Goal: Information Seeking & Learning: Learn about a topic

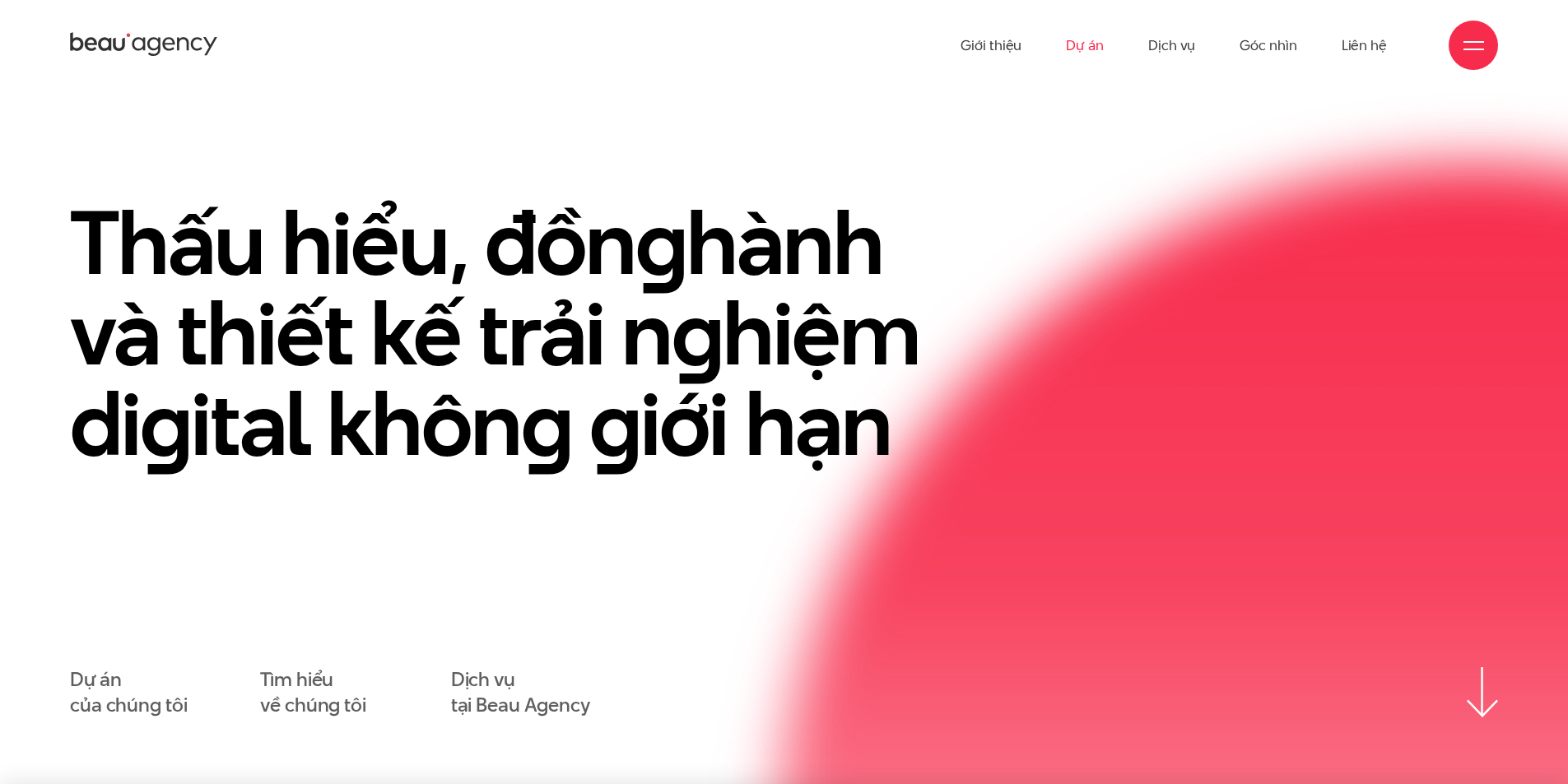
click at [1082, 55] on link "Dự án" at bounding box center [1085, 45] width 38 height 90
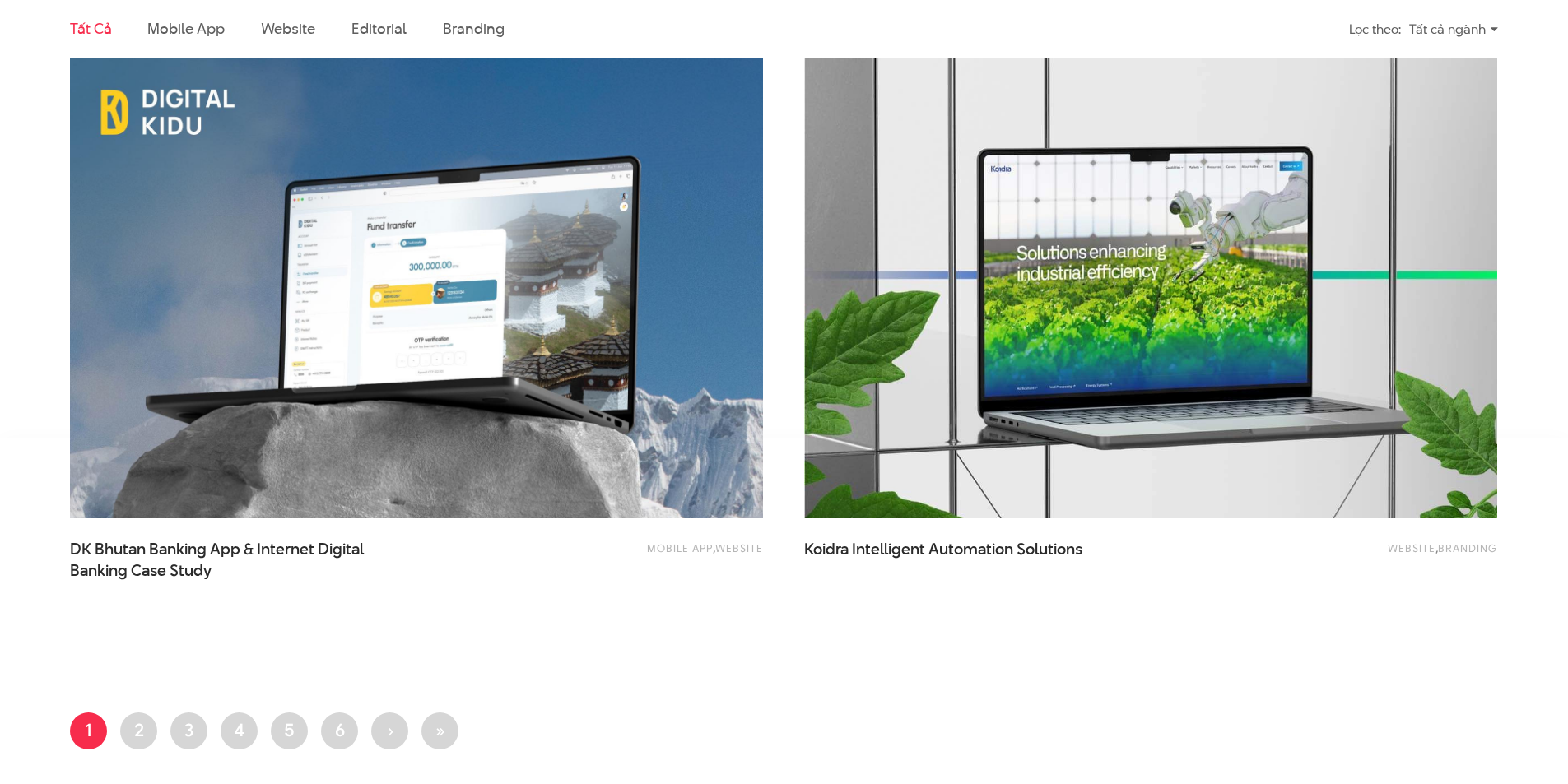
scroll to position [3698, 0]
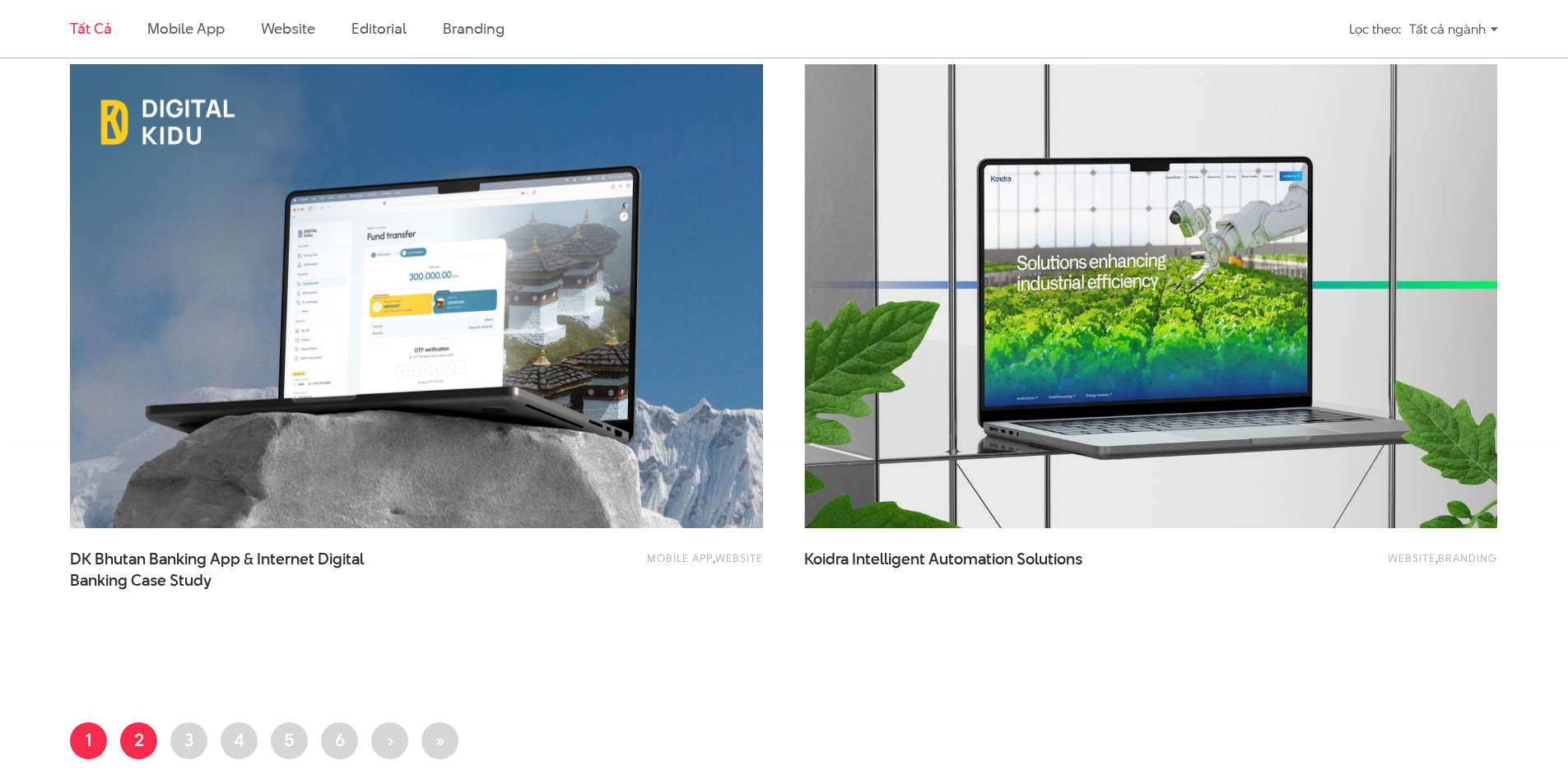
click at [126, 742] on link "Trang 2" at bounding box center [138, 741] width 37 height 37
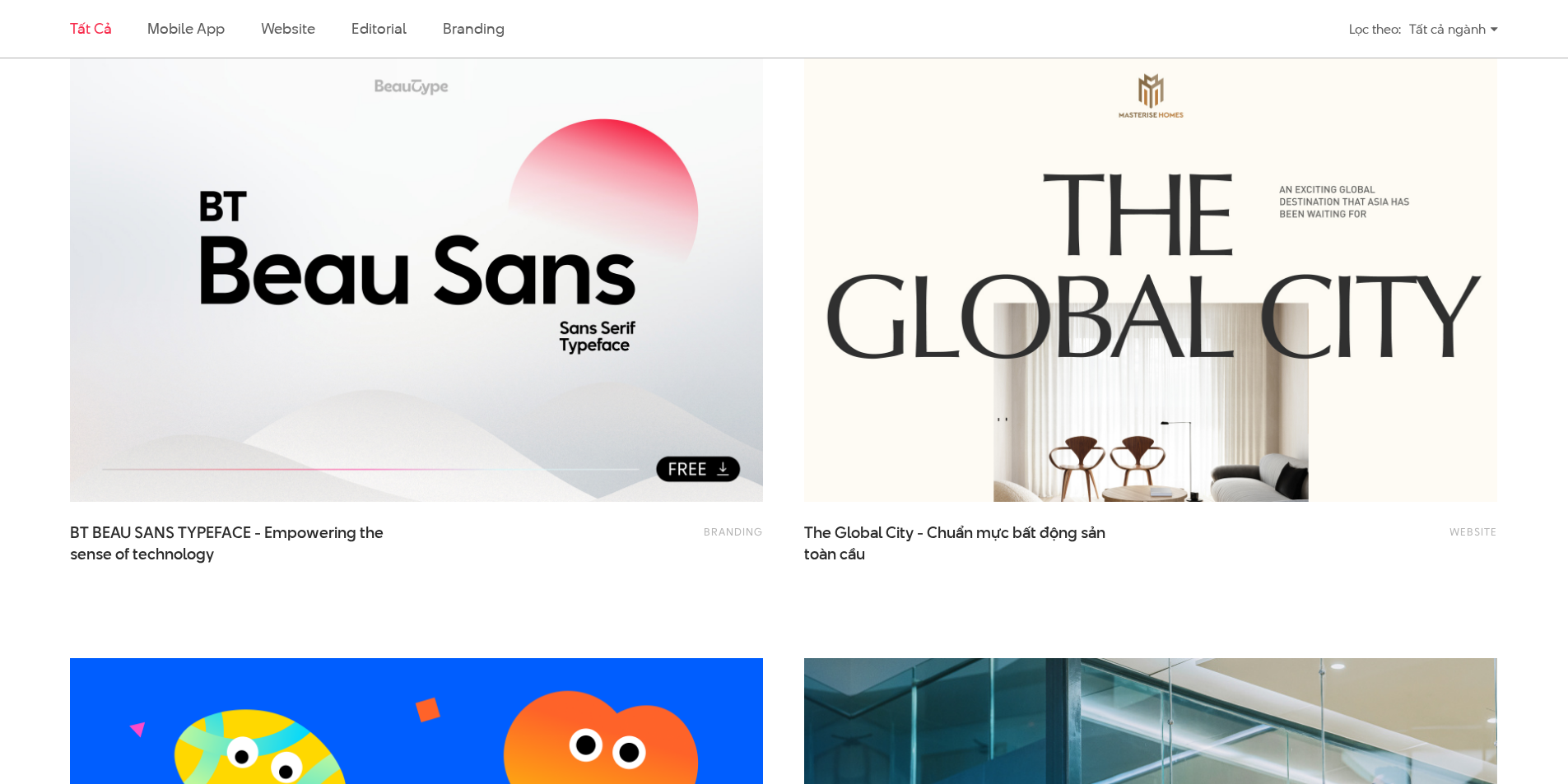
scroll to position [627, 0]
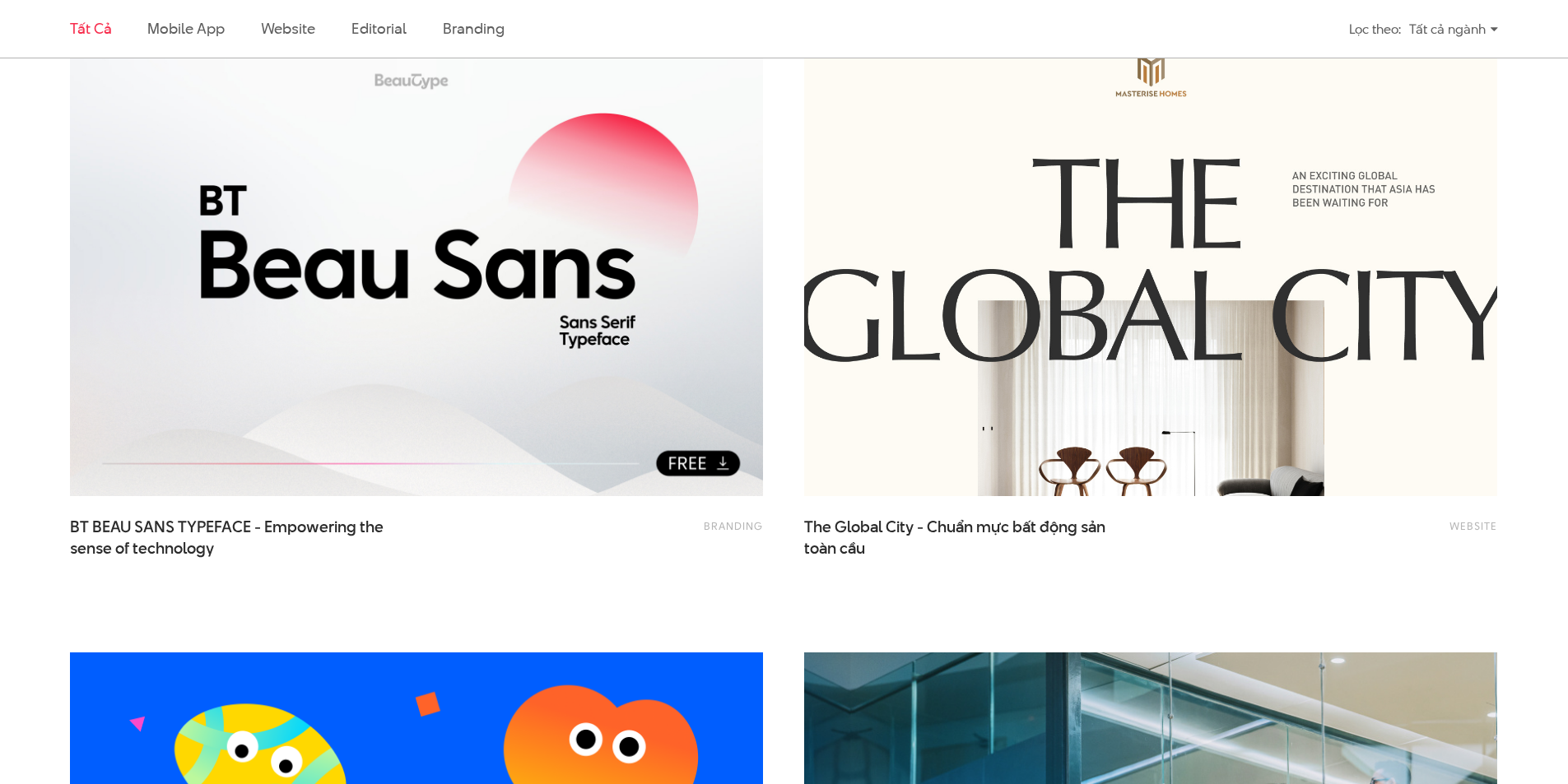
click at [1098, 414] on img at bounding box center [1151, 265] width 762 height 511
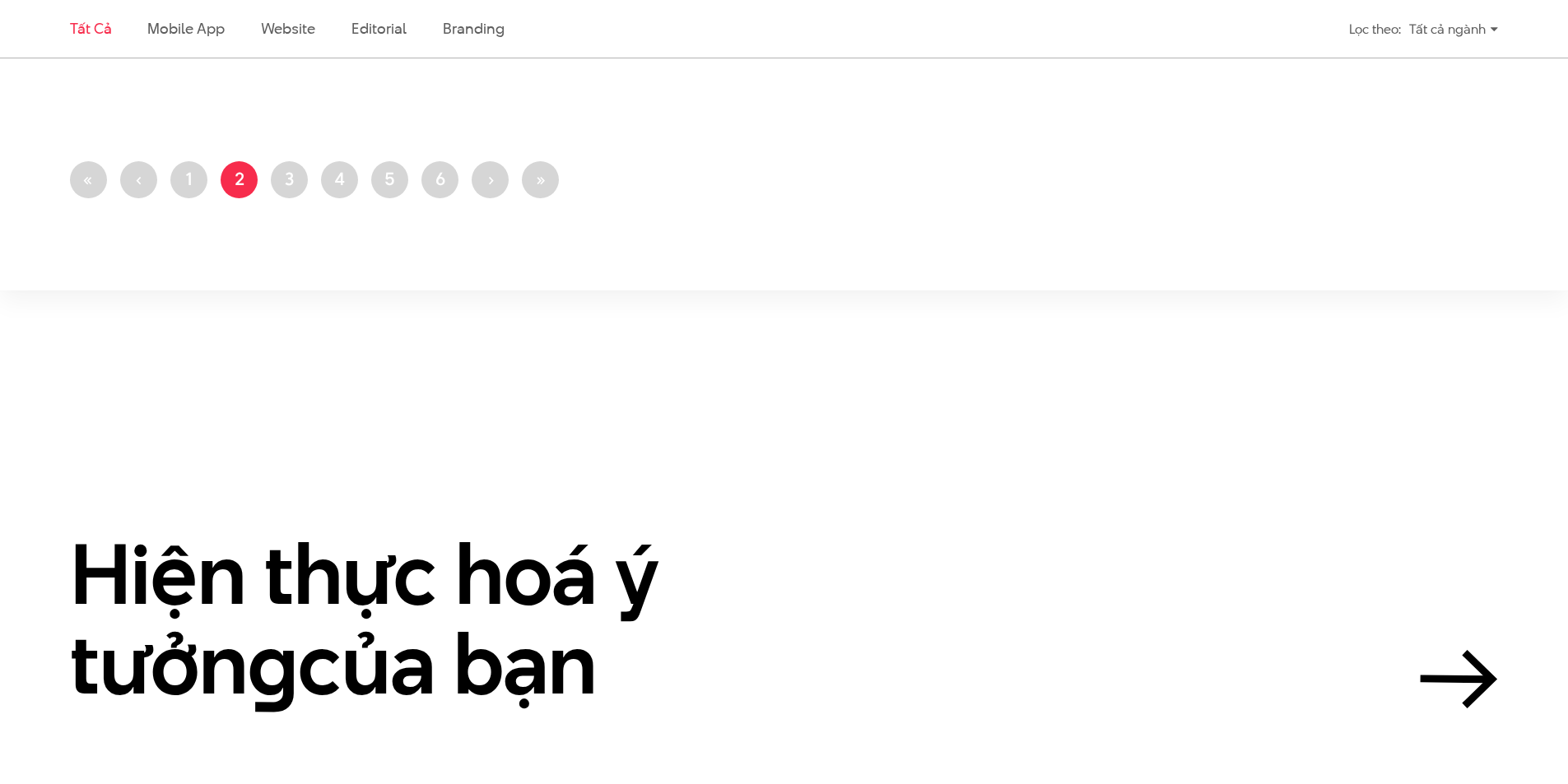
scroll to position [4264, 0]
click at [281, 170] on link "Trang 3" at bounding box center [289, 179] width 37 height 37
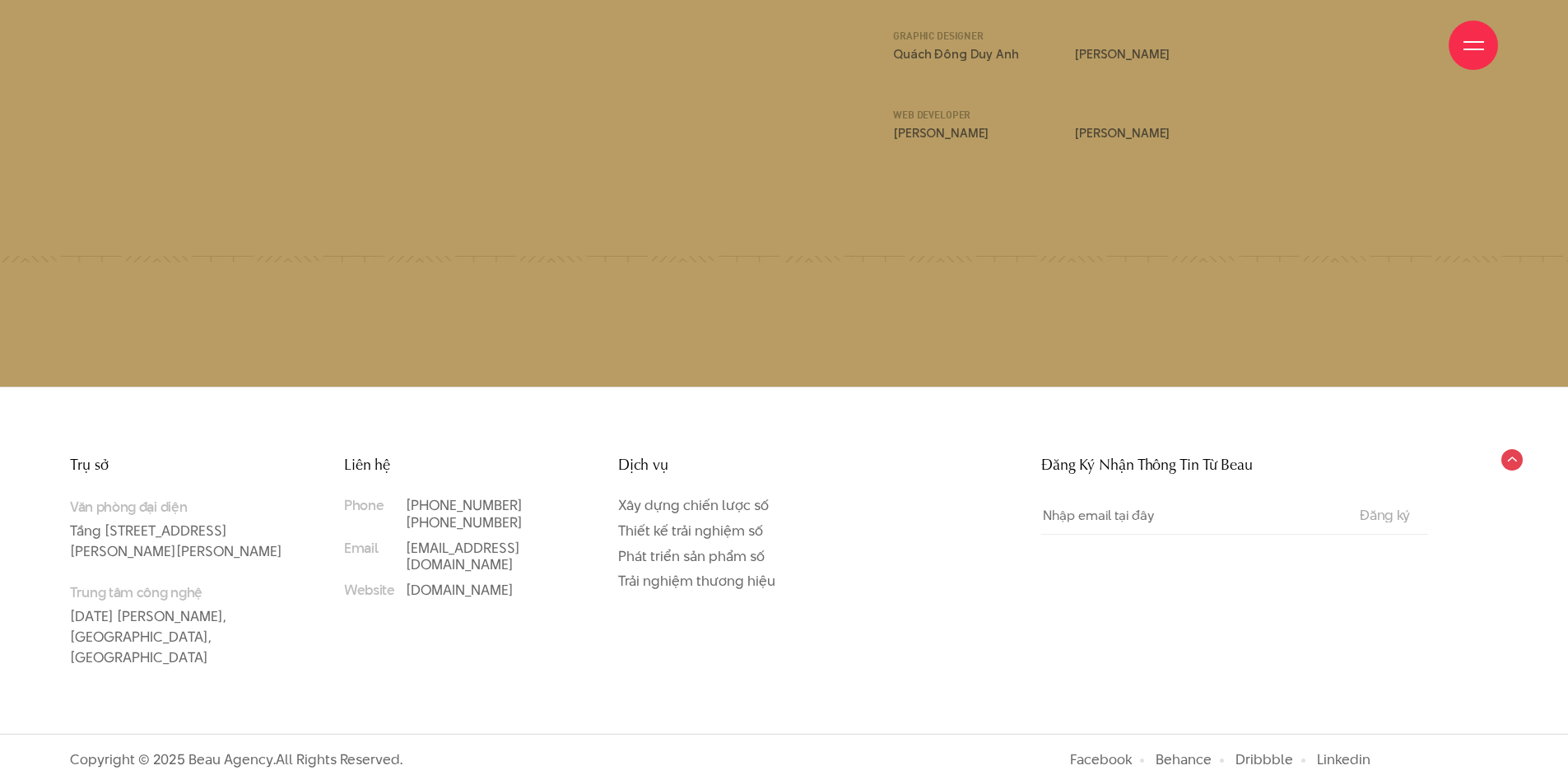
scroll to position [22556, 0]
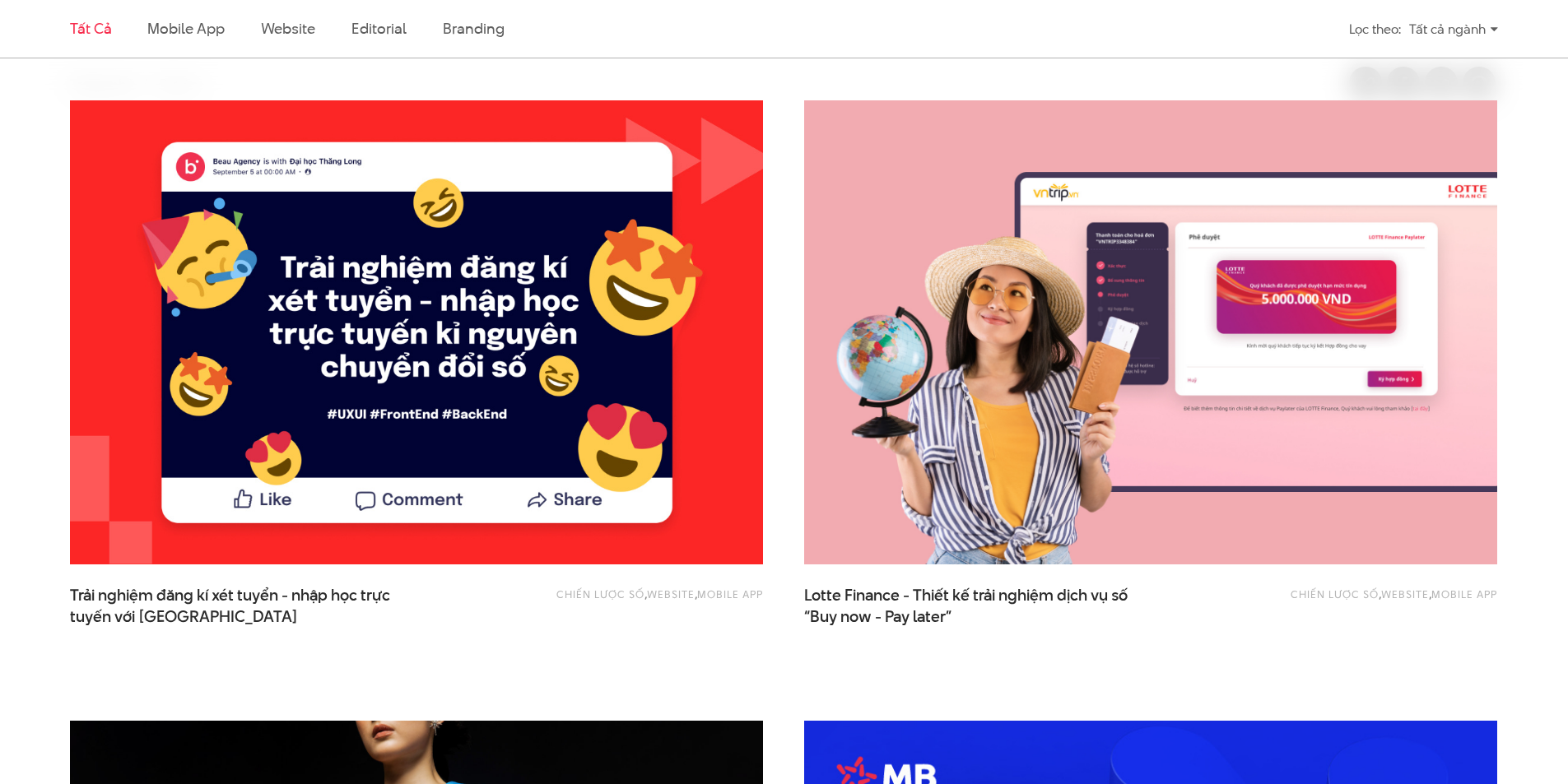
scroll to position [558, 0]
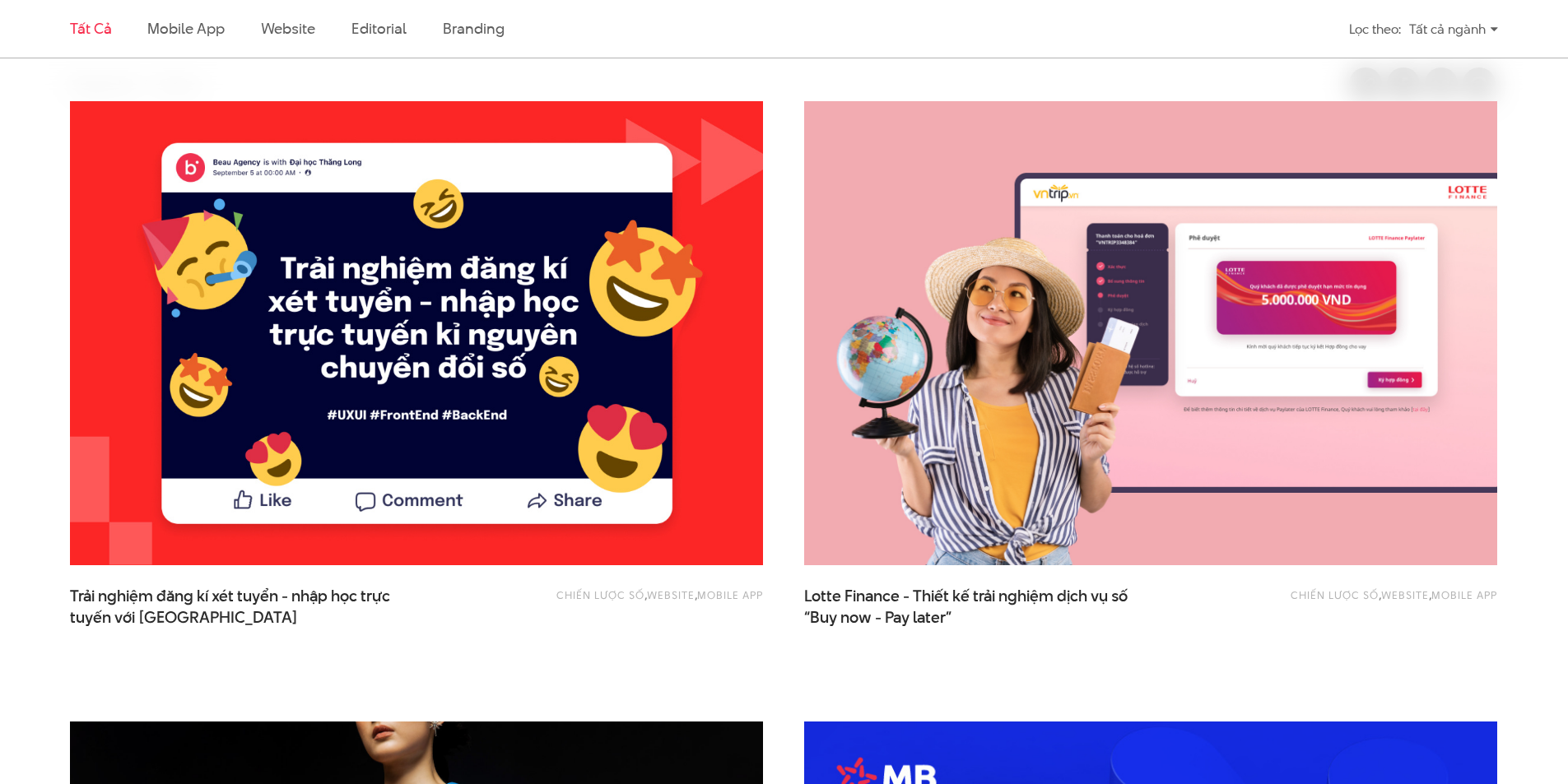
click at [543, 224] on img at bounding box center [416, 334] width 762 height 511
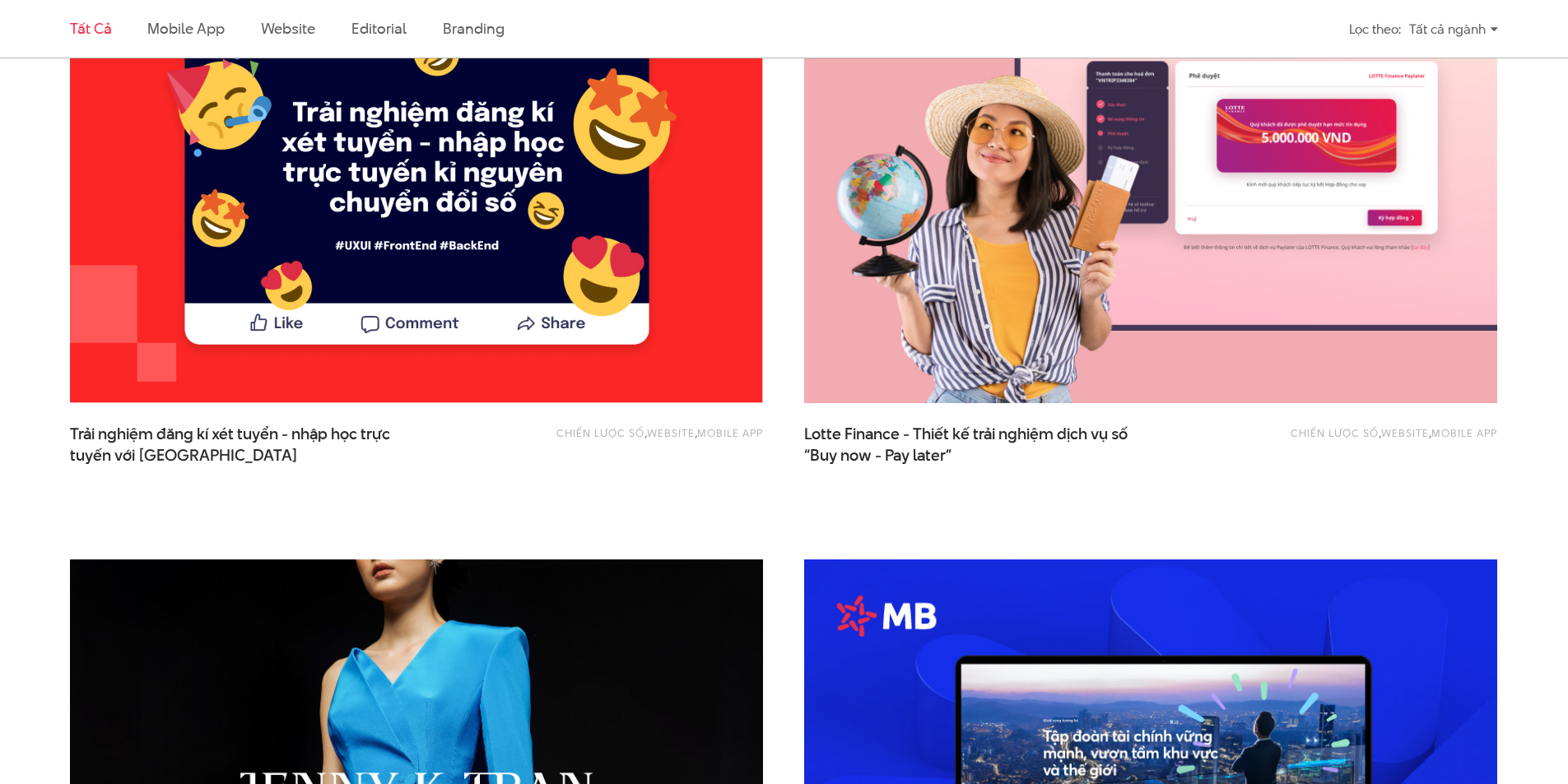
scroll to position [721, 0]
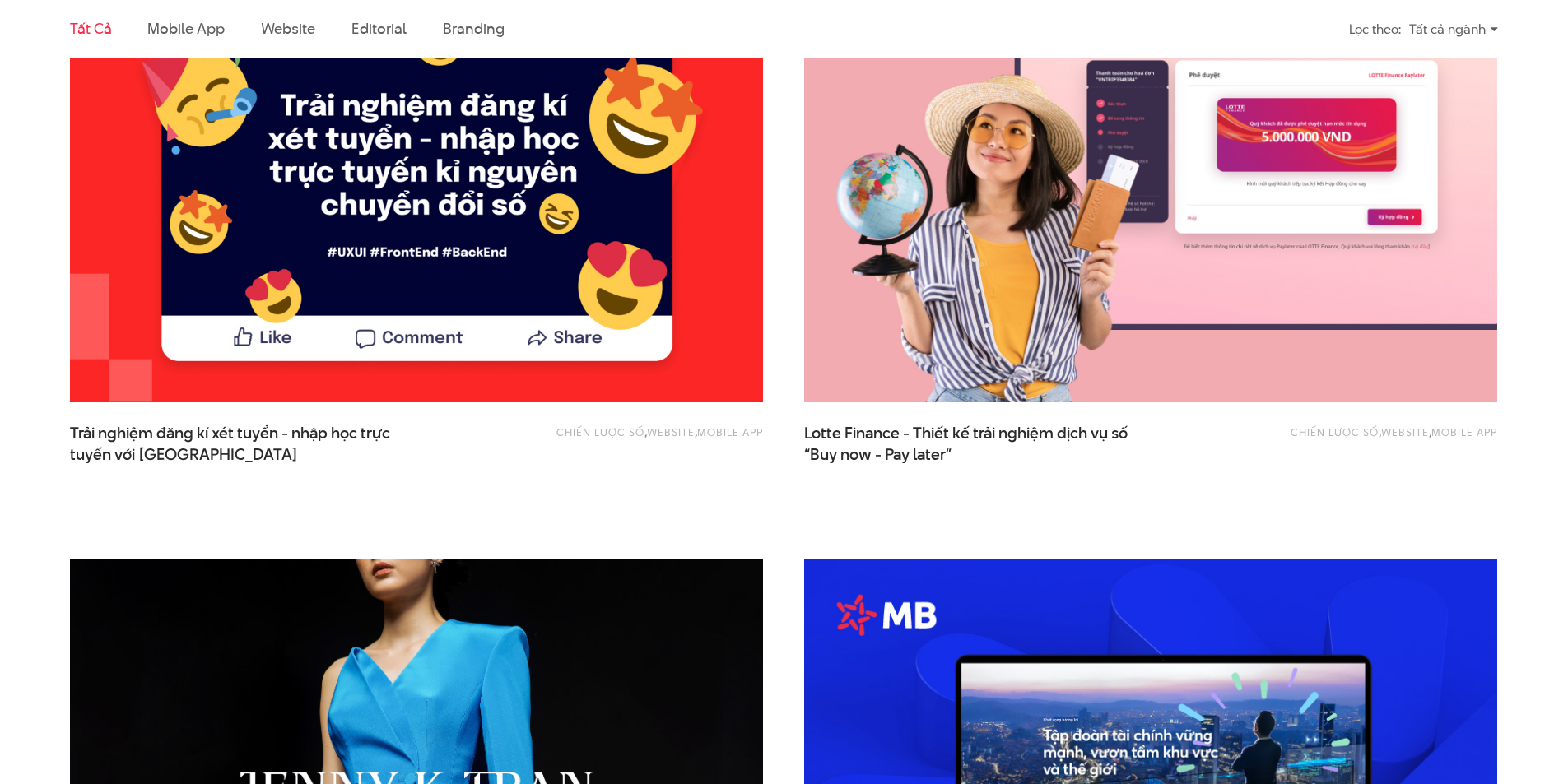
click at [390, 281] on img at bounding box center [416, 171] width 762 height 511
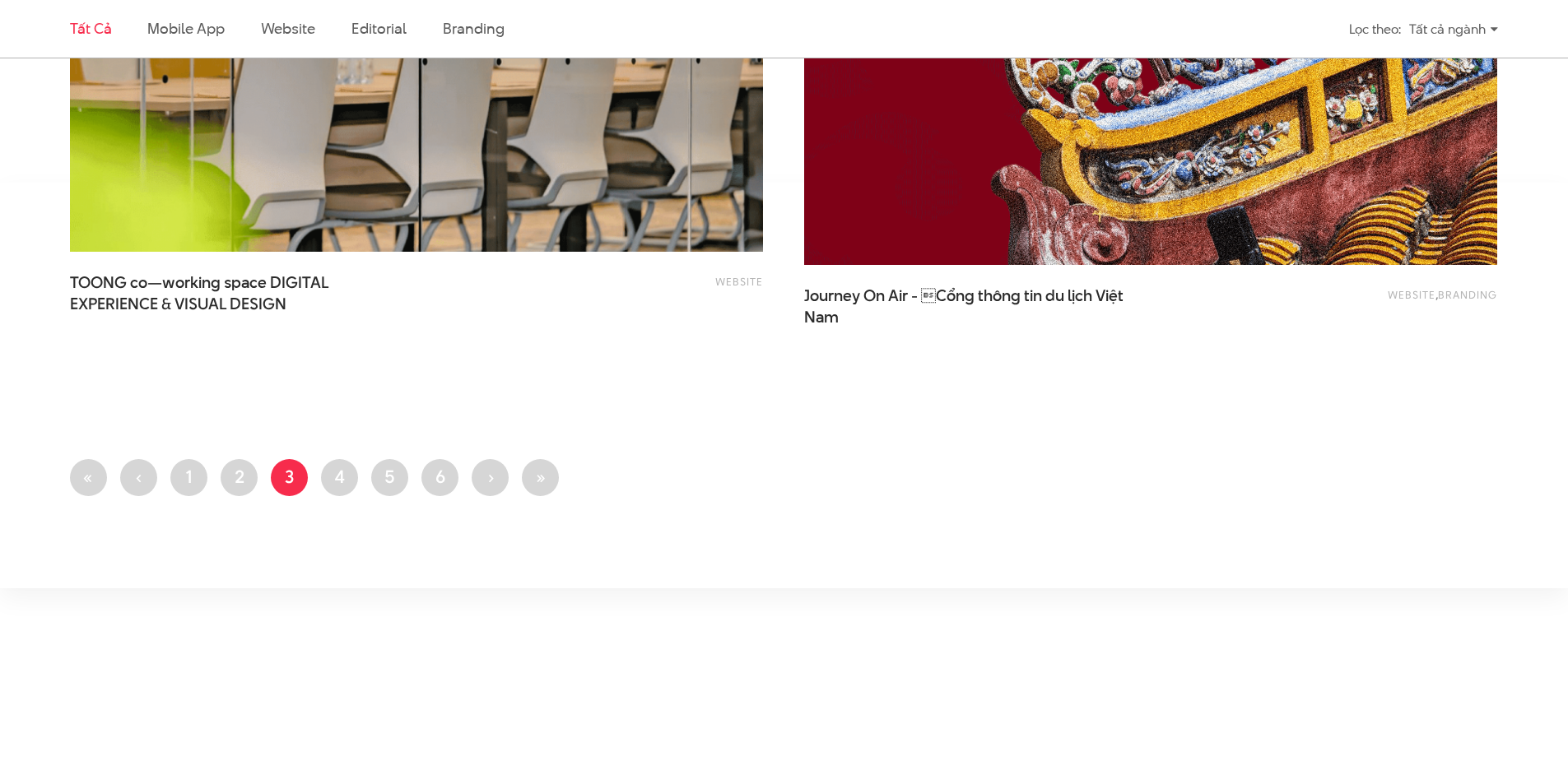
scroll to position [4015, 0]
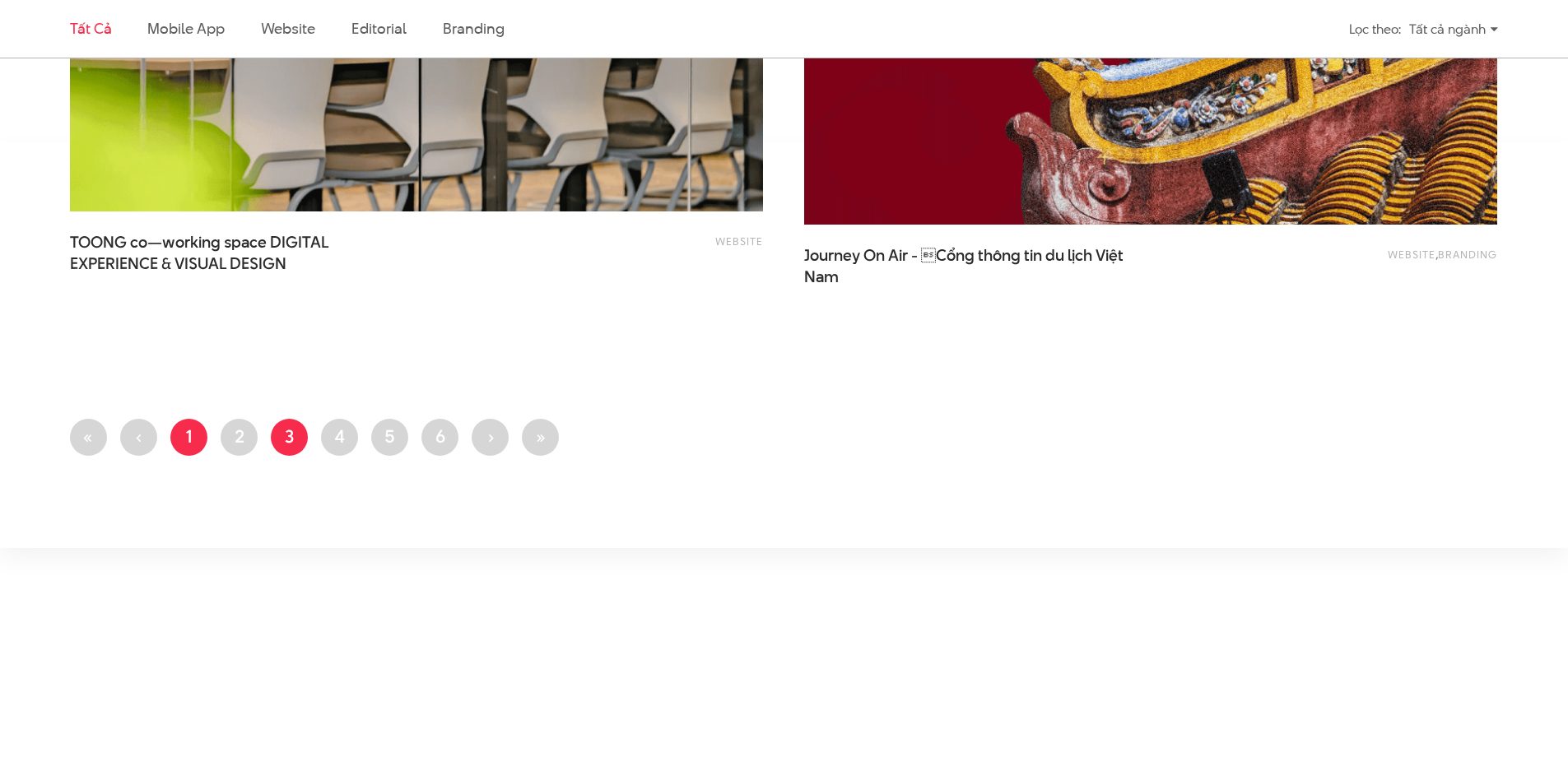
click at [171, 439] on link "Trang 1" at bounding box center [188, 437] width 37 height 37
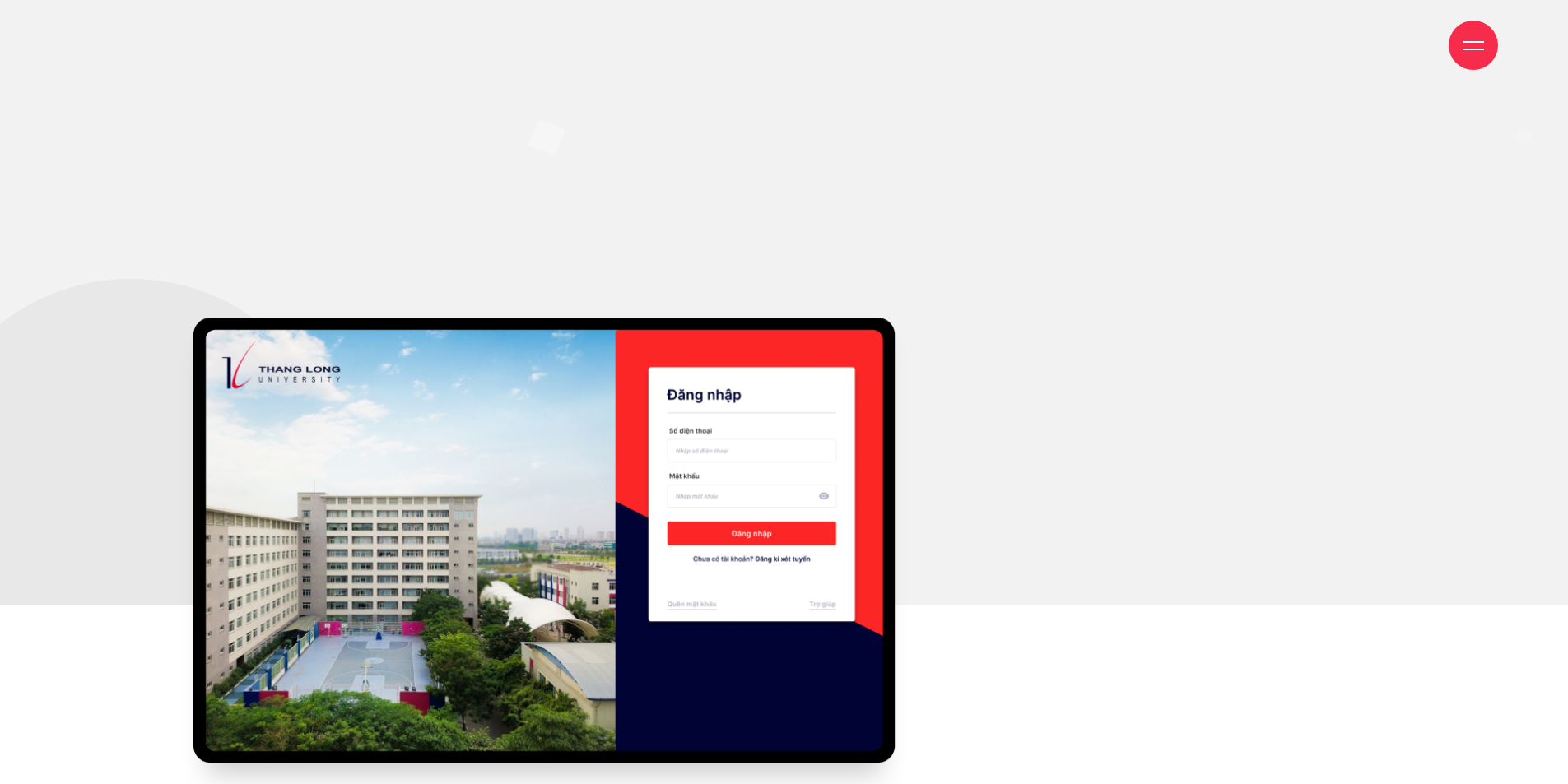
scroll to position [5003, 0]
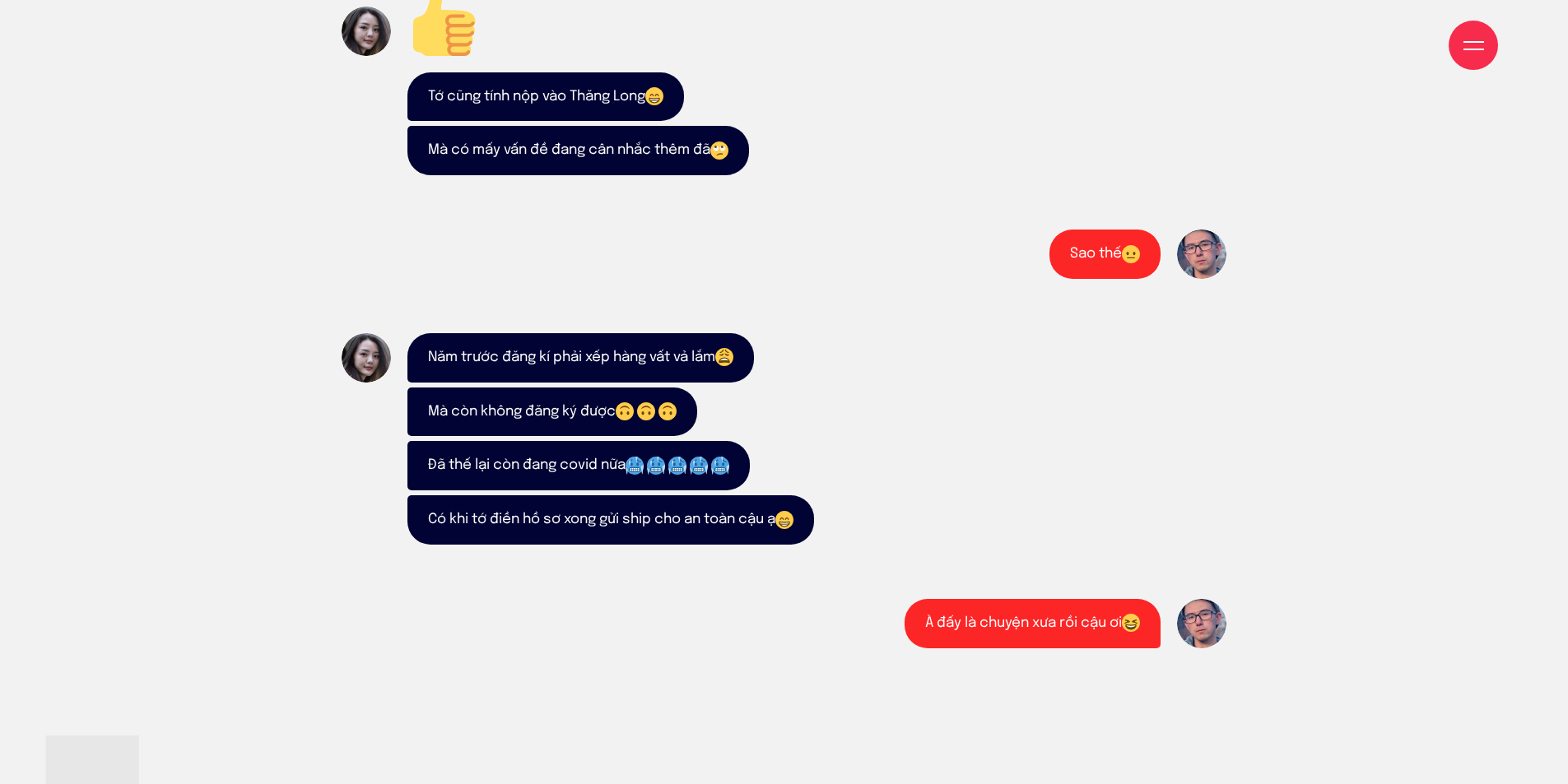
drag, startPoint x: 0, startPoint y: 0, endPoint x: 389, endPoint y: 227, distance: 450.4
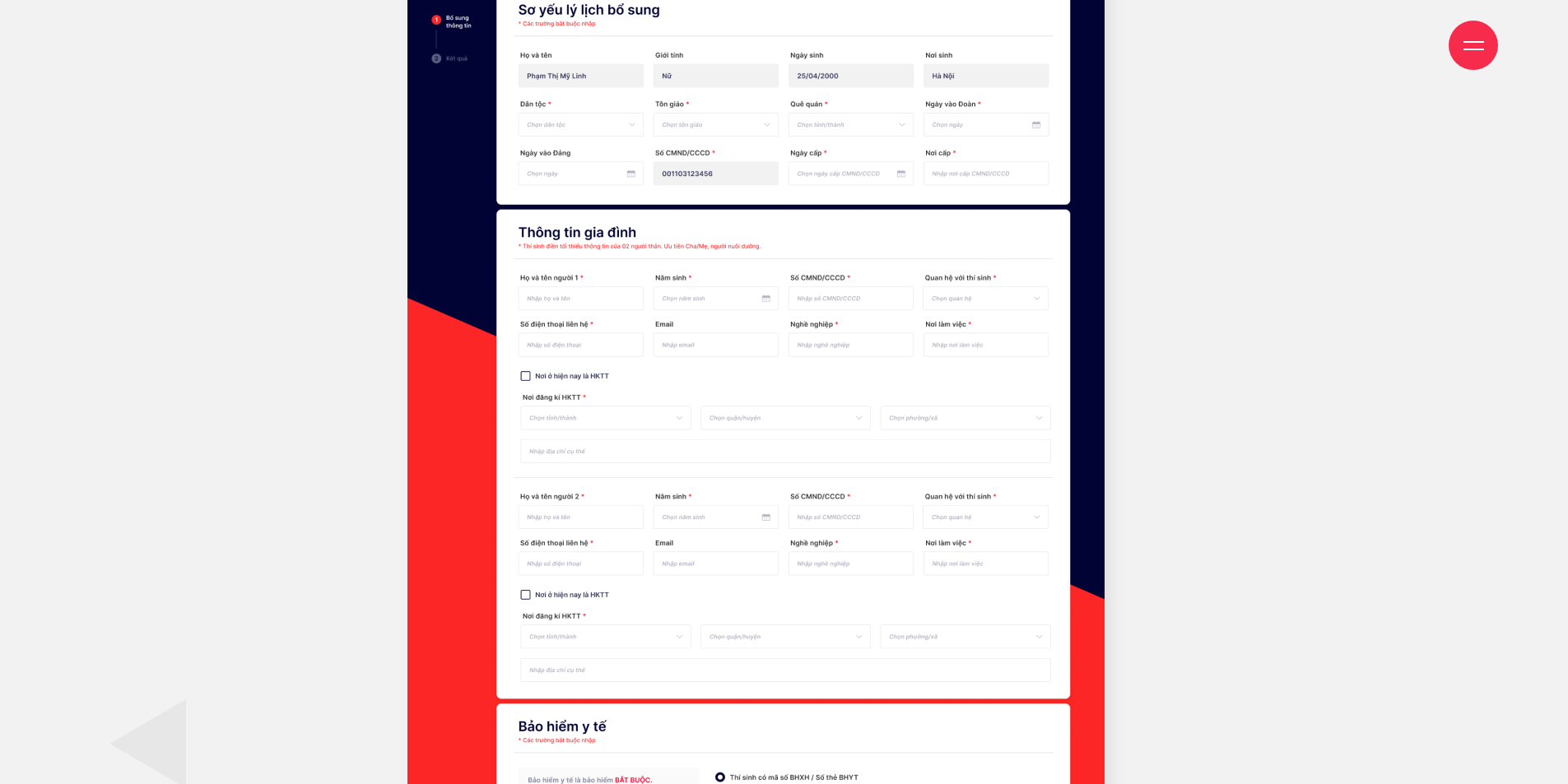
scroll to position [9983, 0]
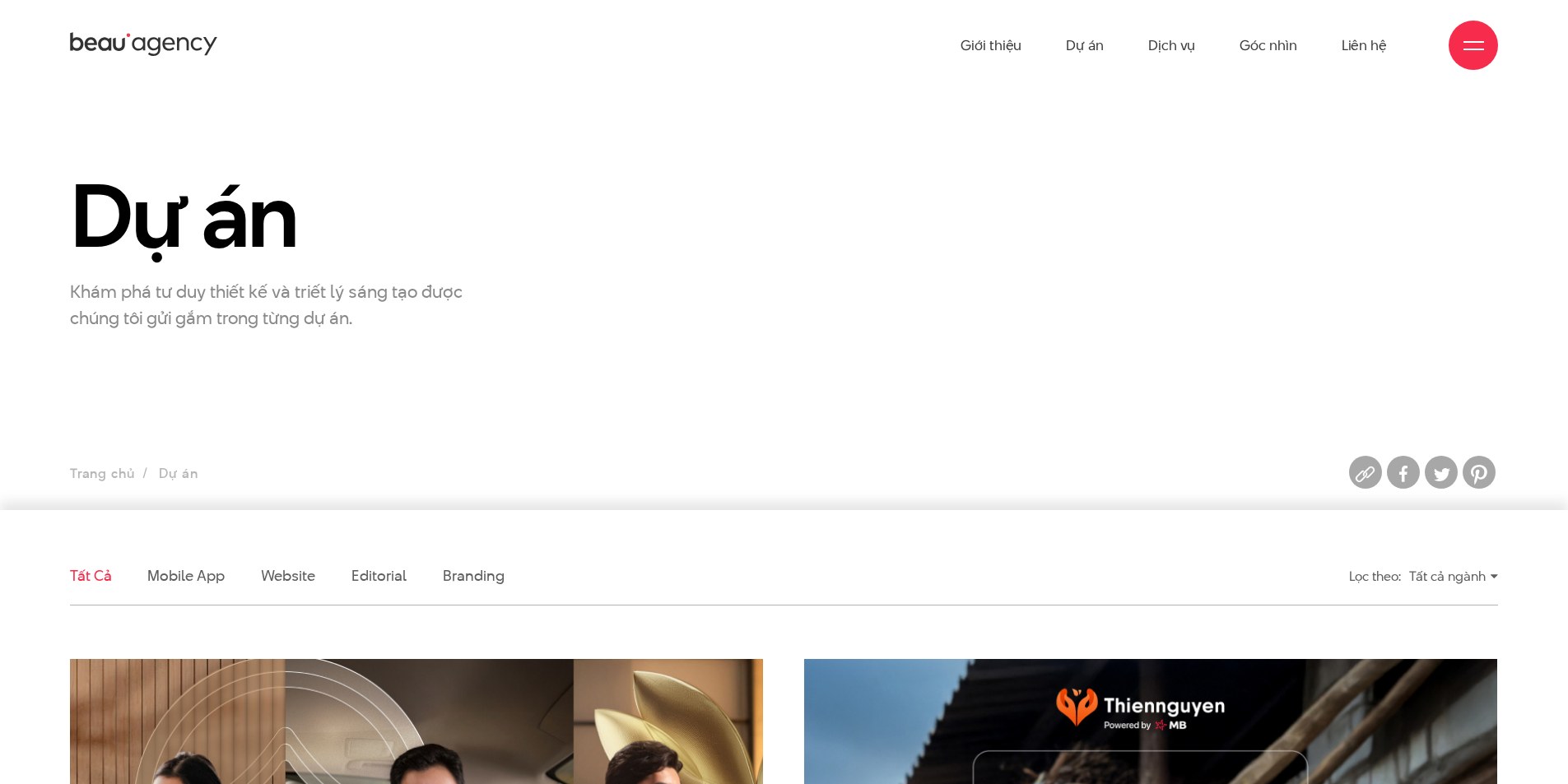
scroll to position [378, 0]
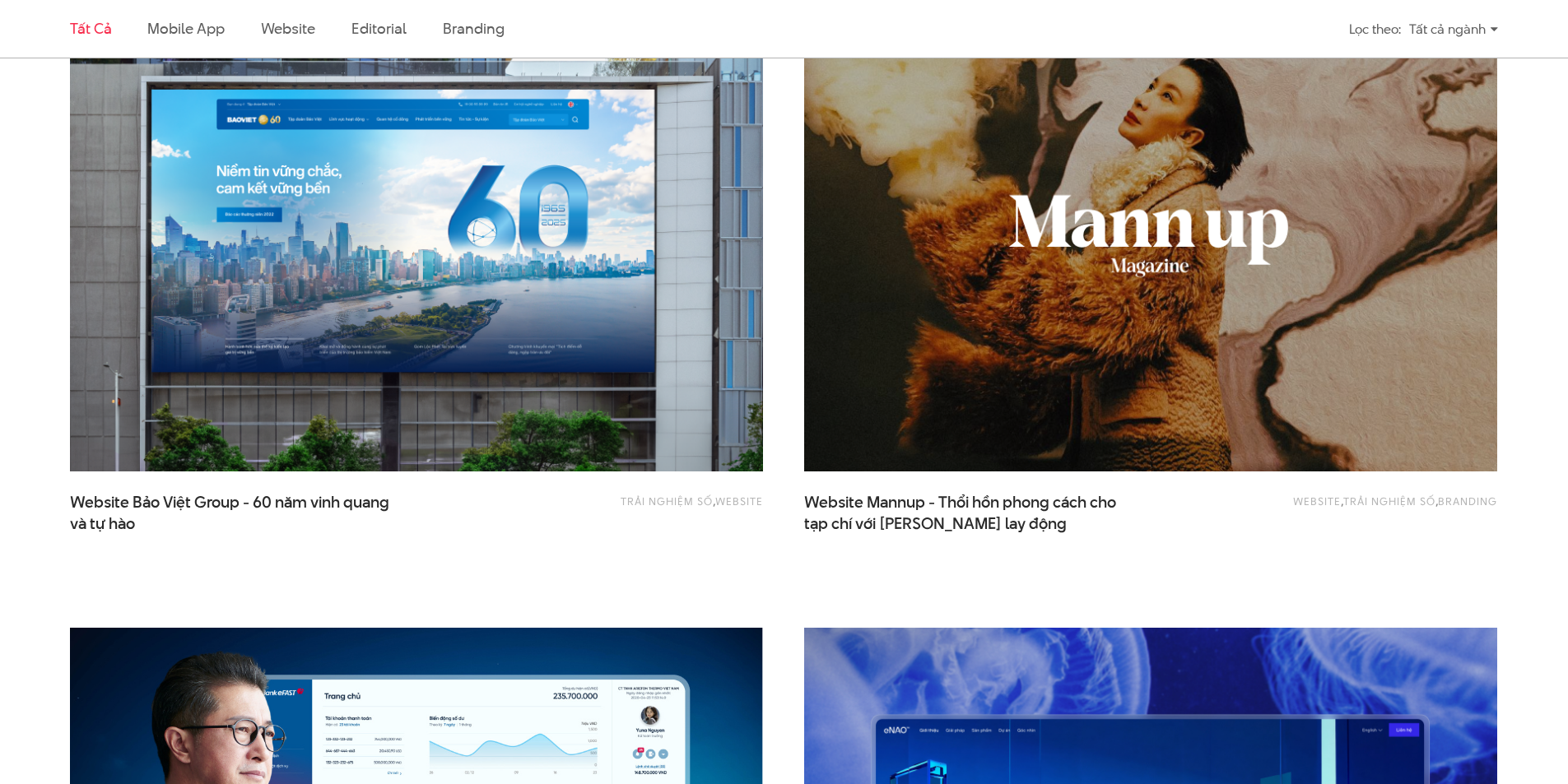
click at [690, 497] on link "Trải nghiệm số" at bounding box center [666, 501] width 92 height 15
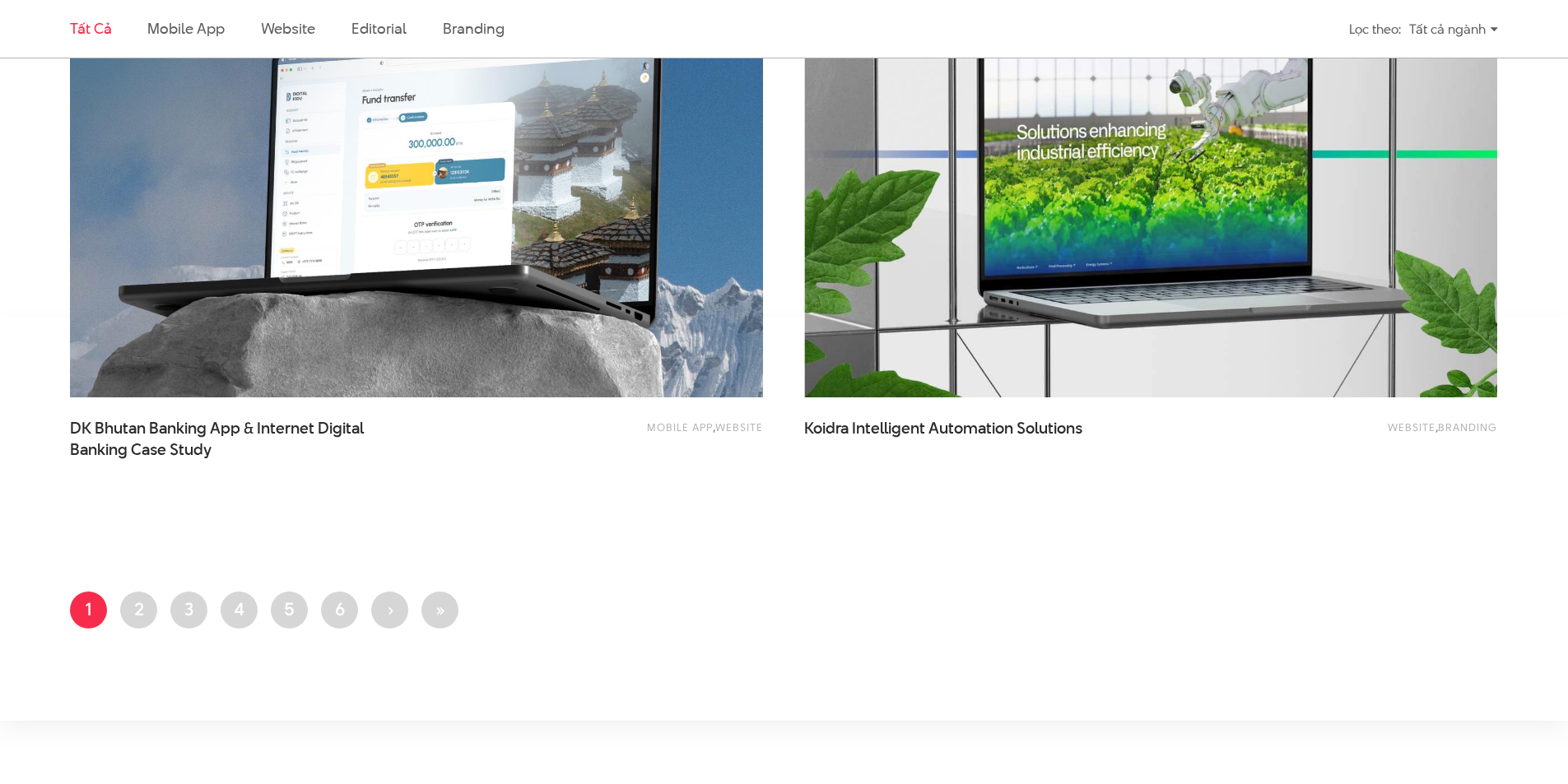
scroll to position [3828, 0]
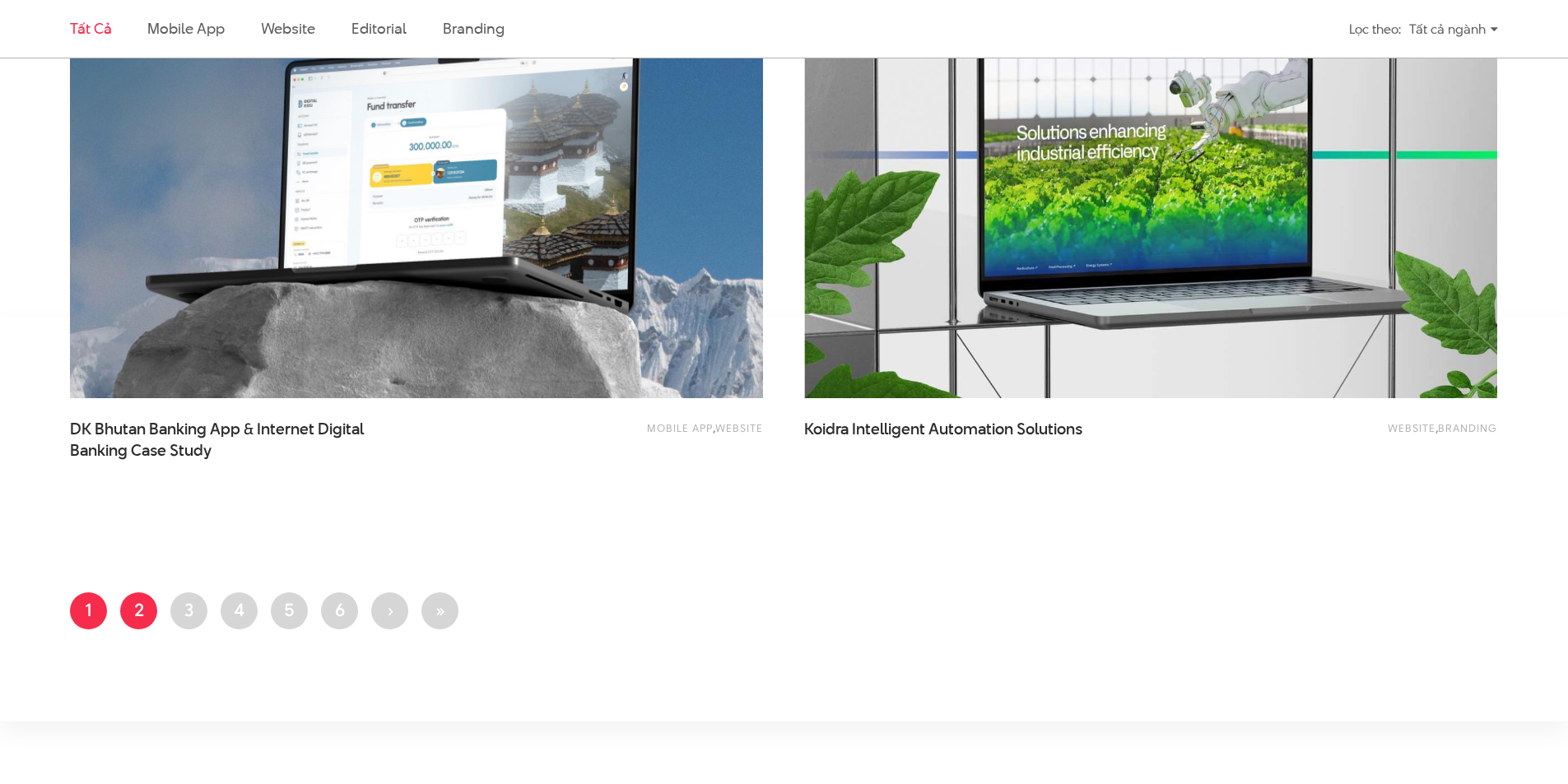
click at [135, 628] on link "Trang 2" at bounding box center [138, 610] width 37 height 37
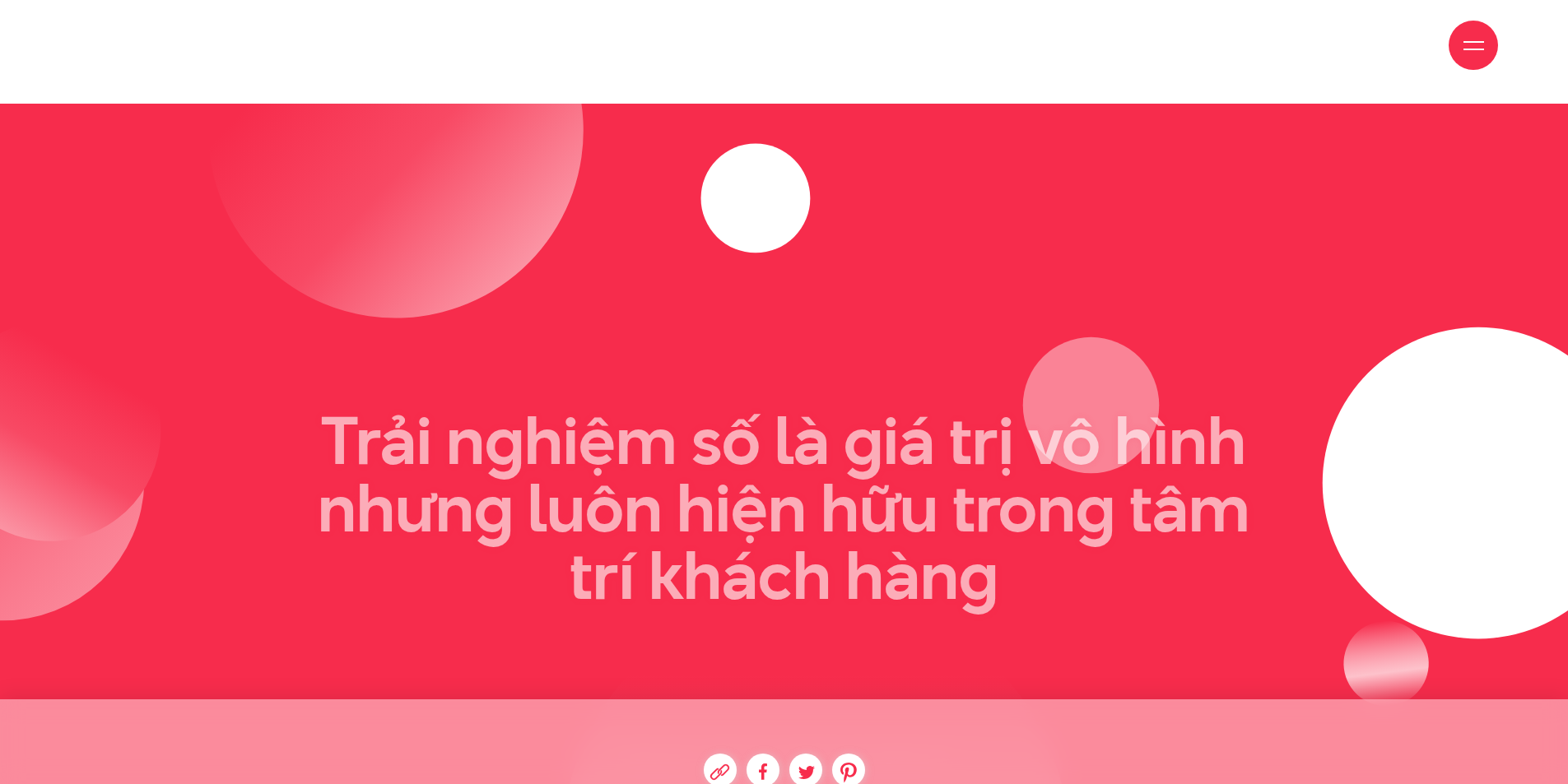
scroll to position [312, 0]
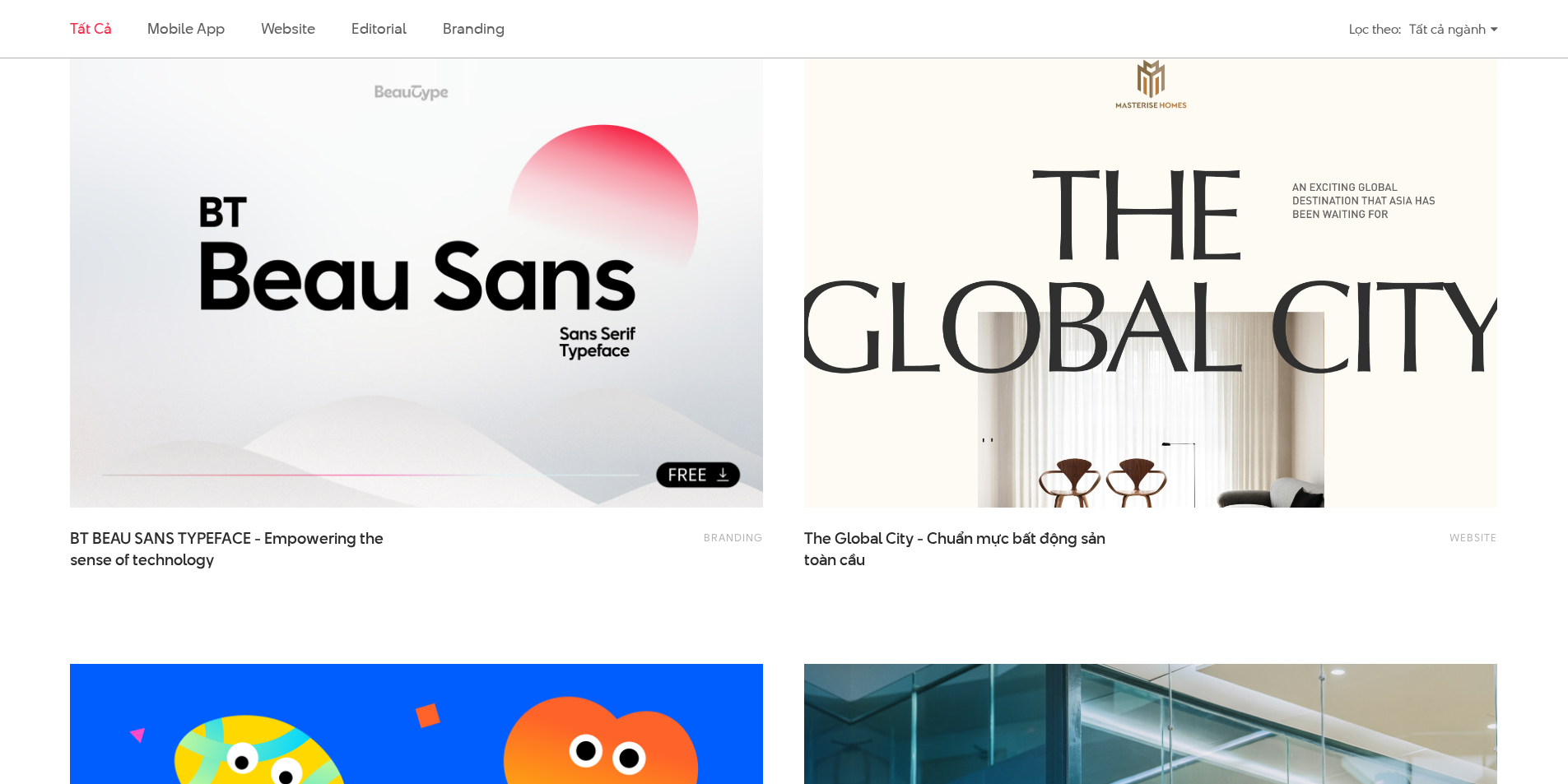
scroll to position [617, 0]
click at [1153, 360] on img at bounding box center [1151, 275] width 762 height 511
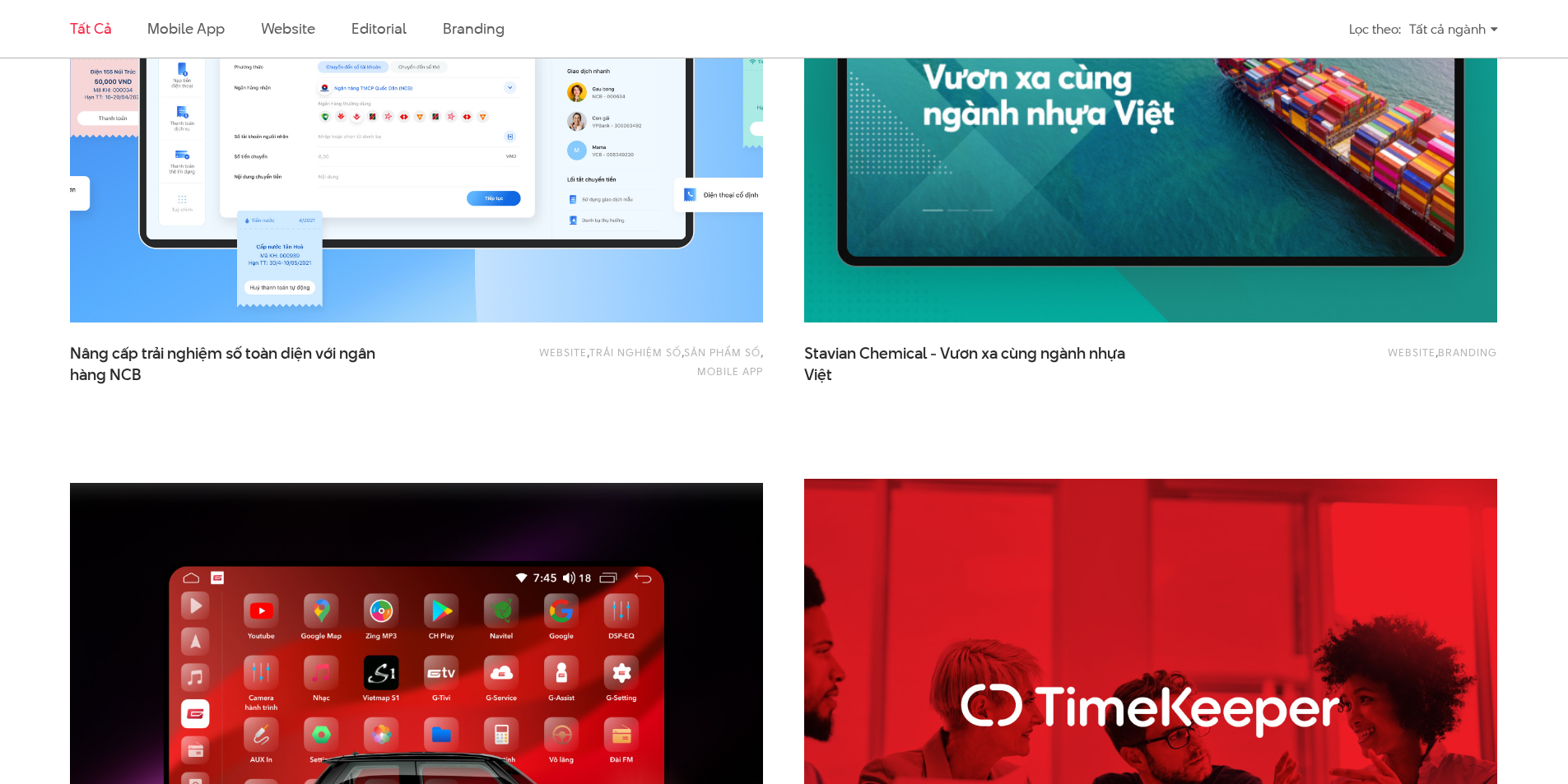
scroll to position [2667, 0]
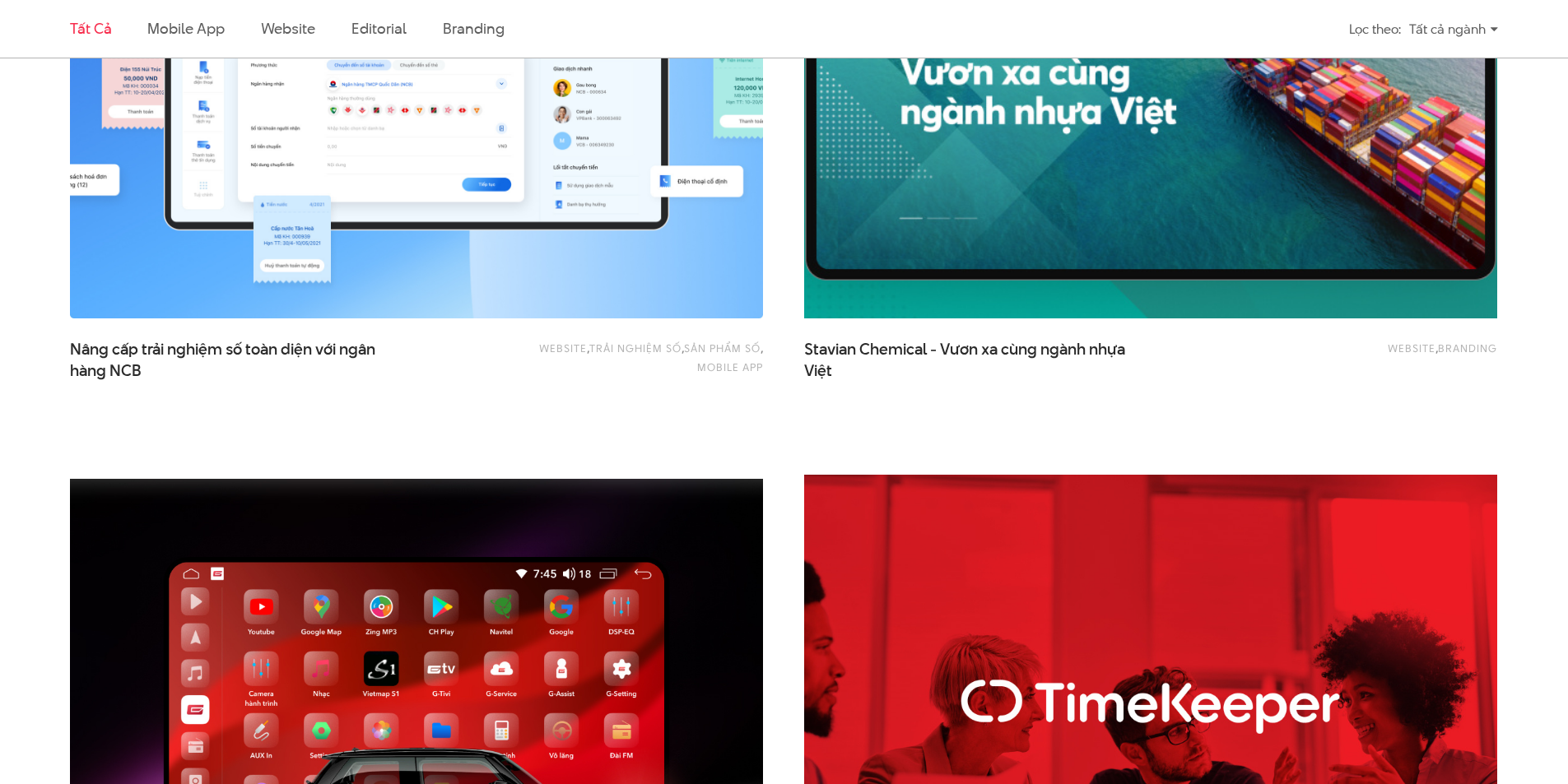
click at [980, 222] on img at bounding box center [1151, 87] width 762 height 511
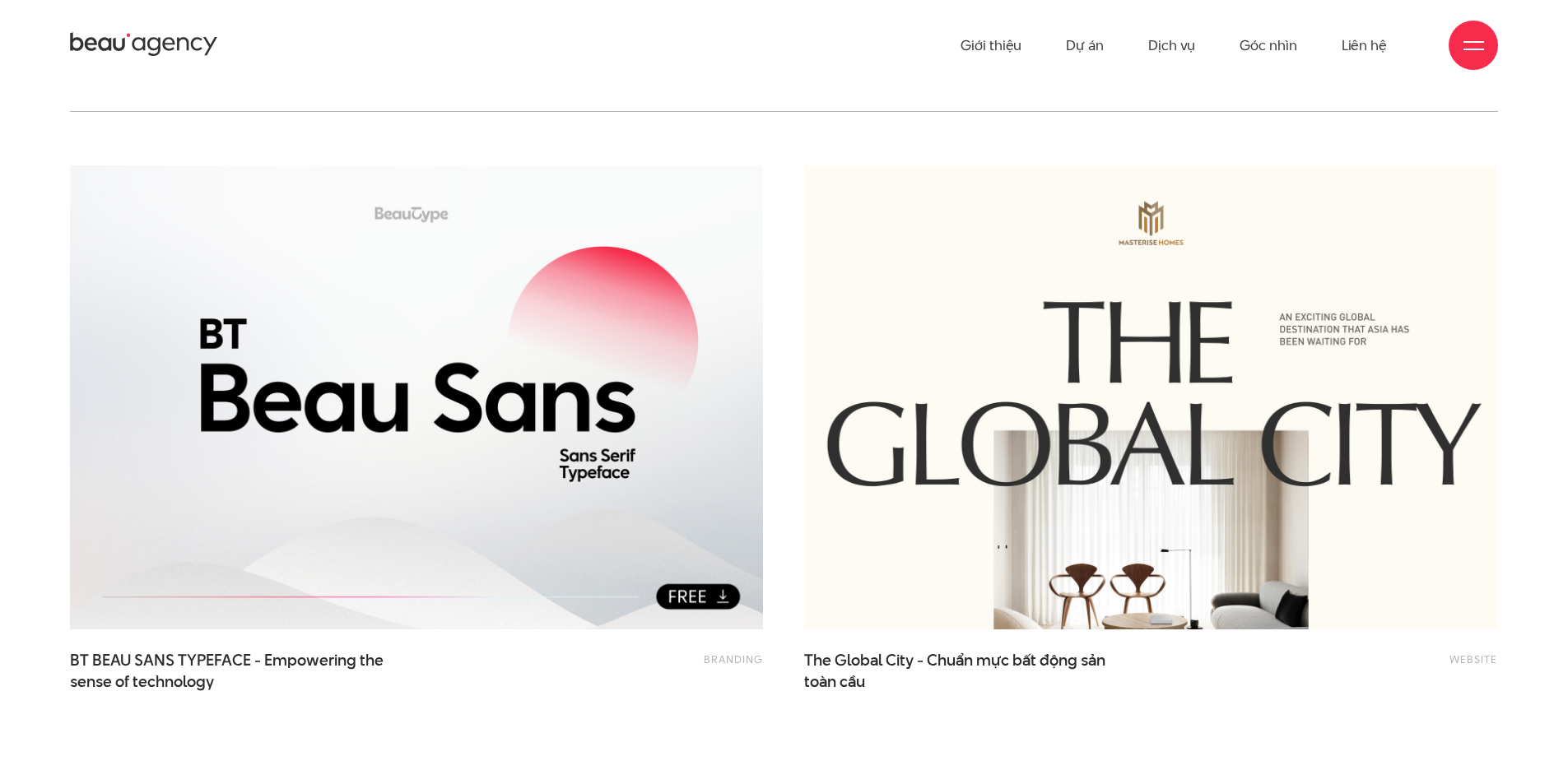
scroll to position [0, 0]
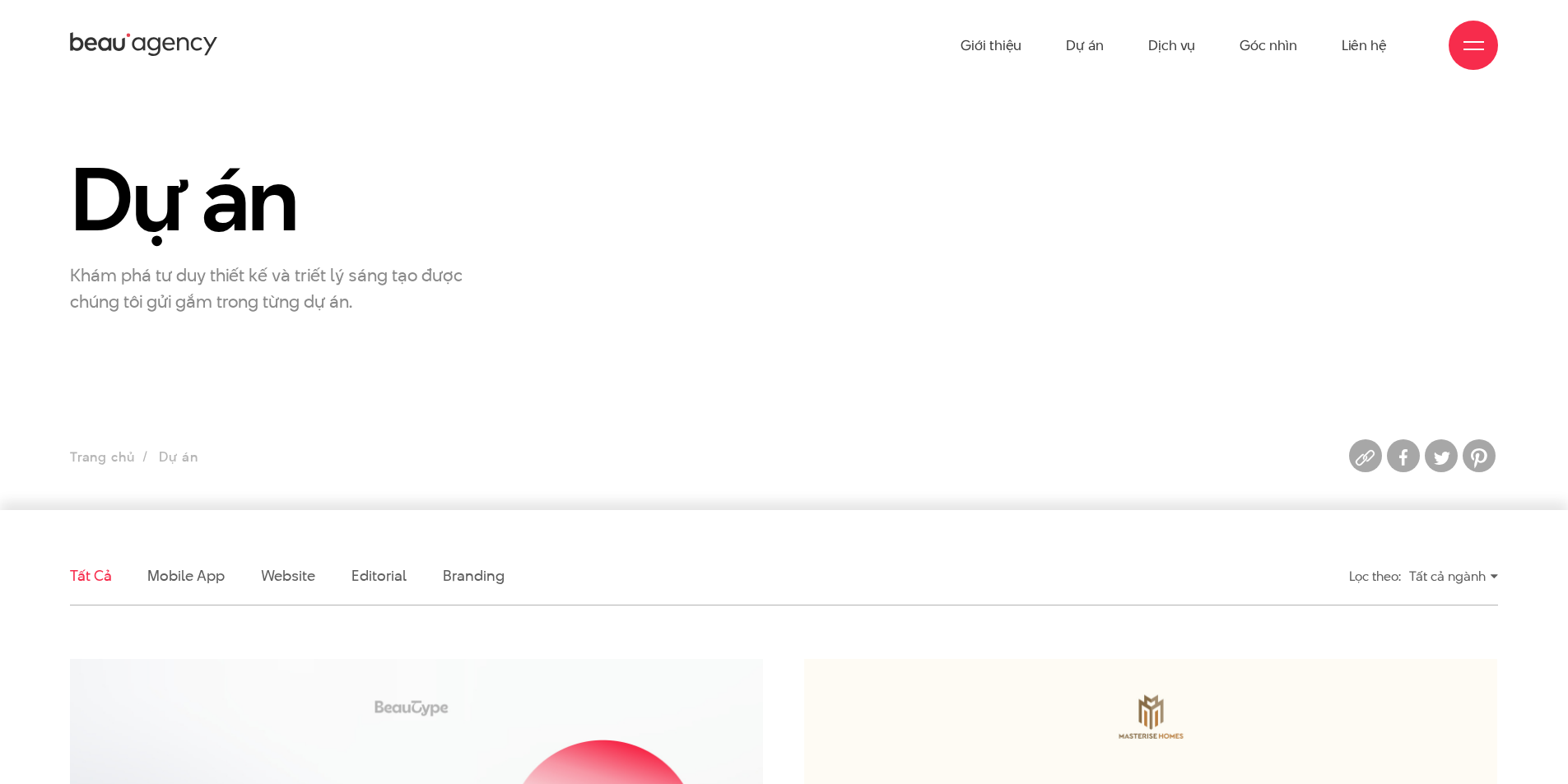
click at [187, 37] on icon at bounding box center [144, 44] width 149 height 29
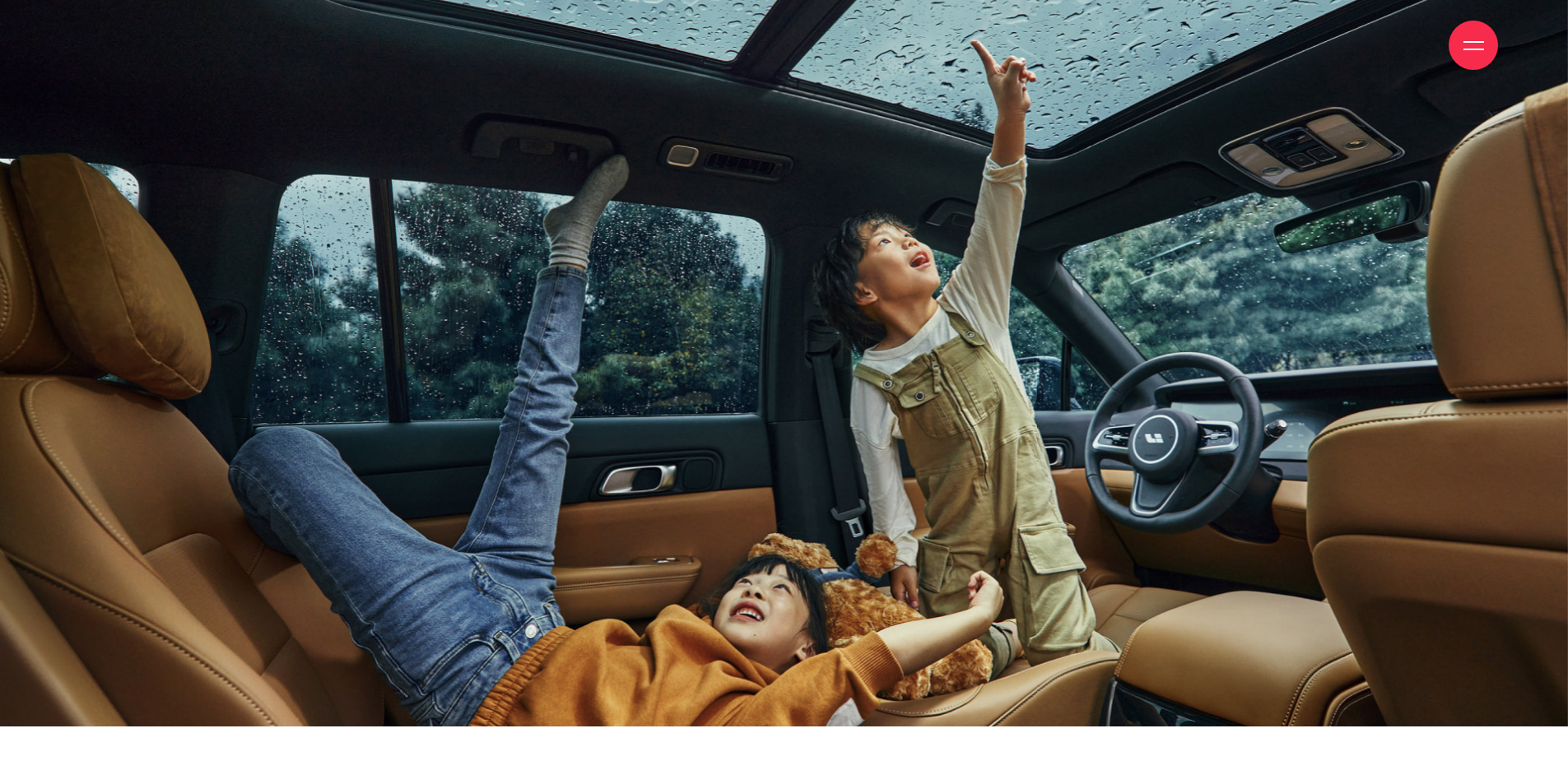
scroll to position [5104, 0]
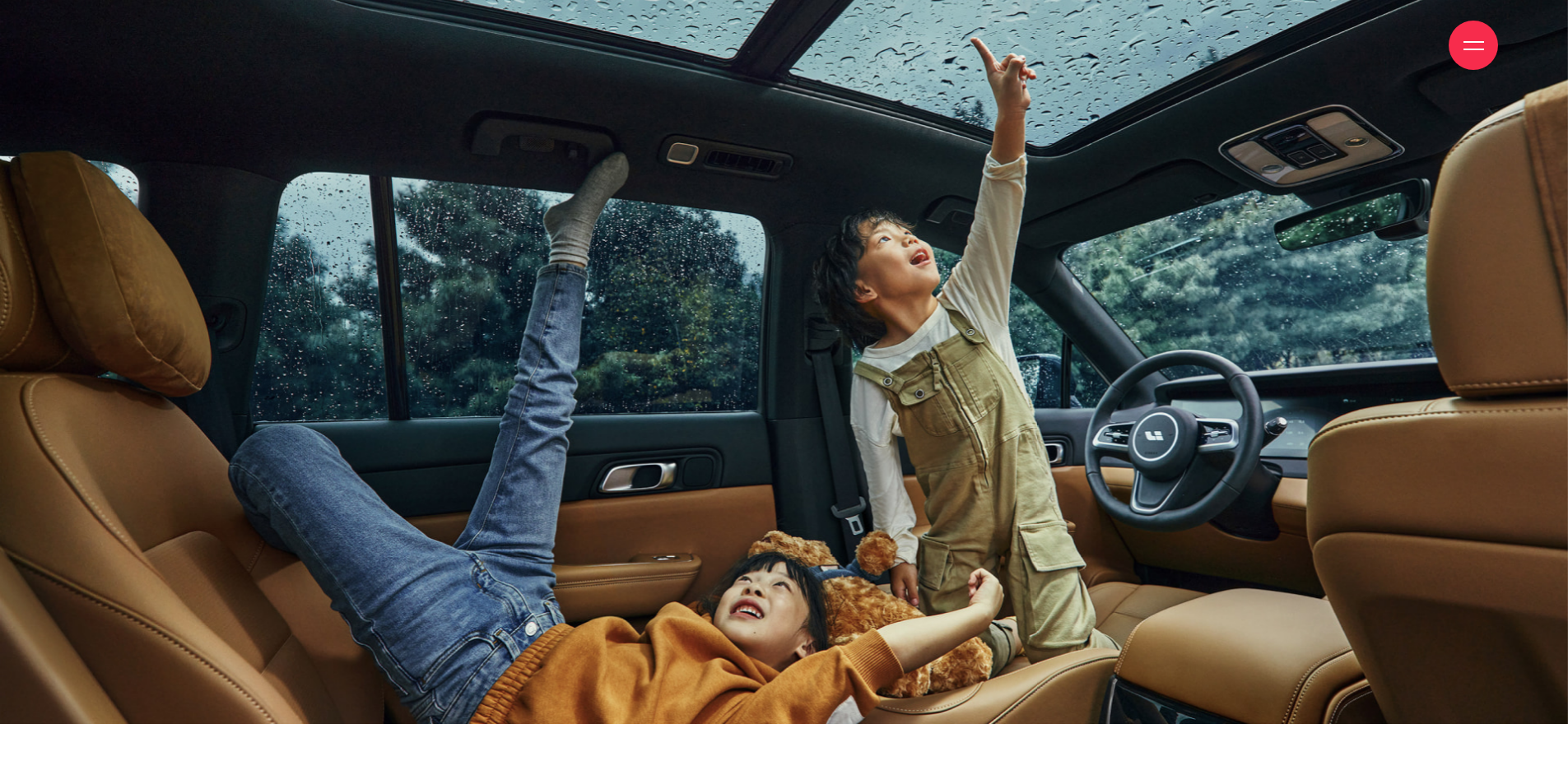
click at [517, 443] on img at bounding box center [784, 329] width 1568 height 790
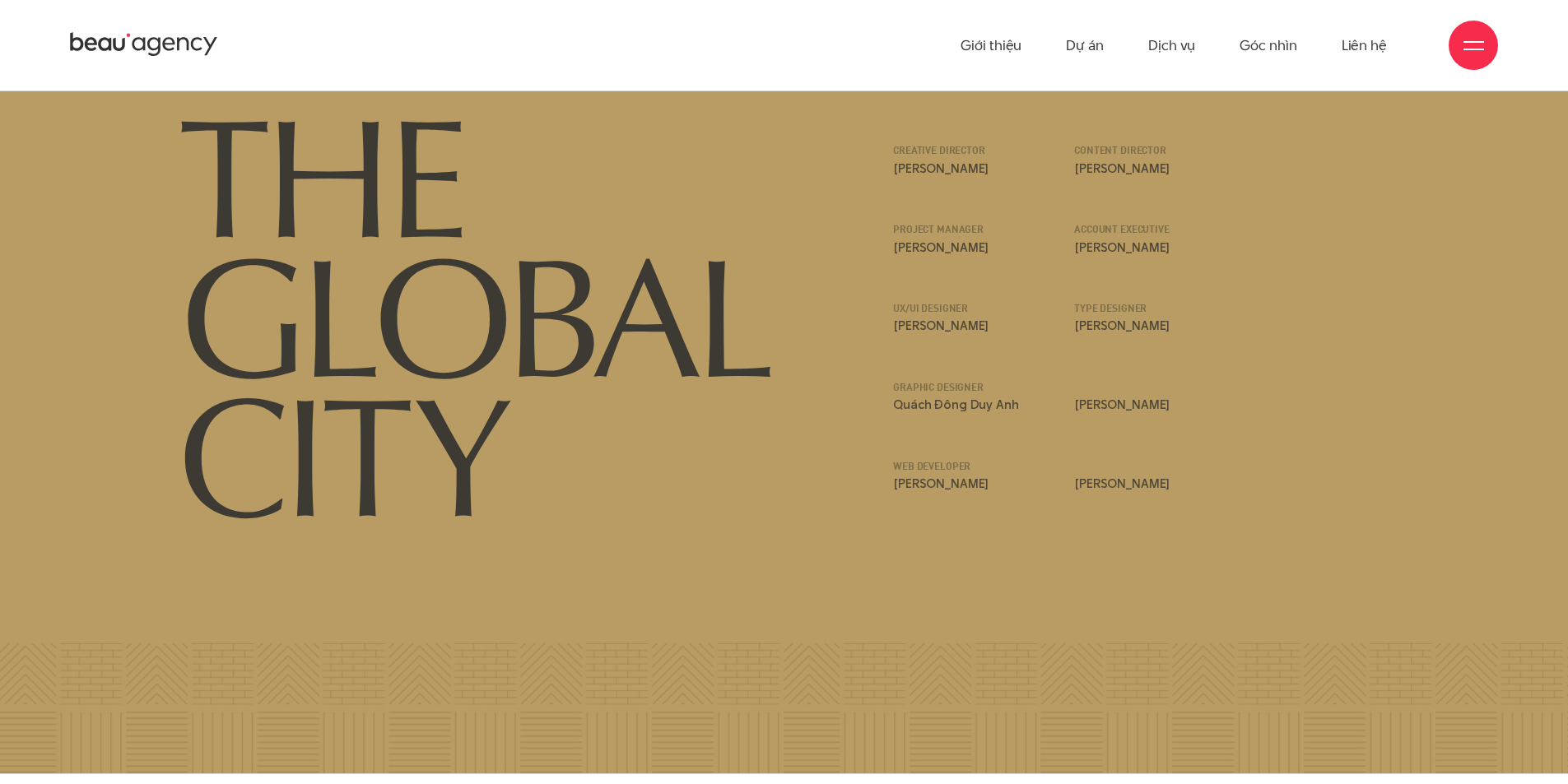
scroll to position [22233, 0]
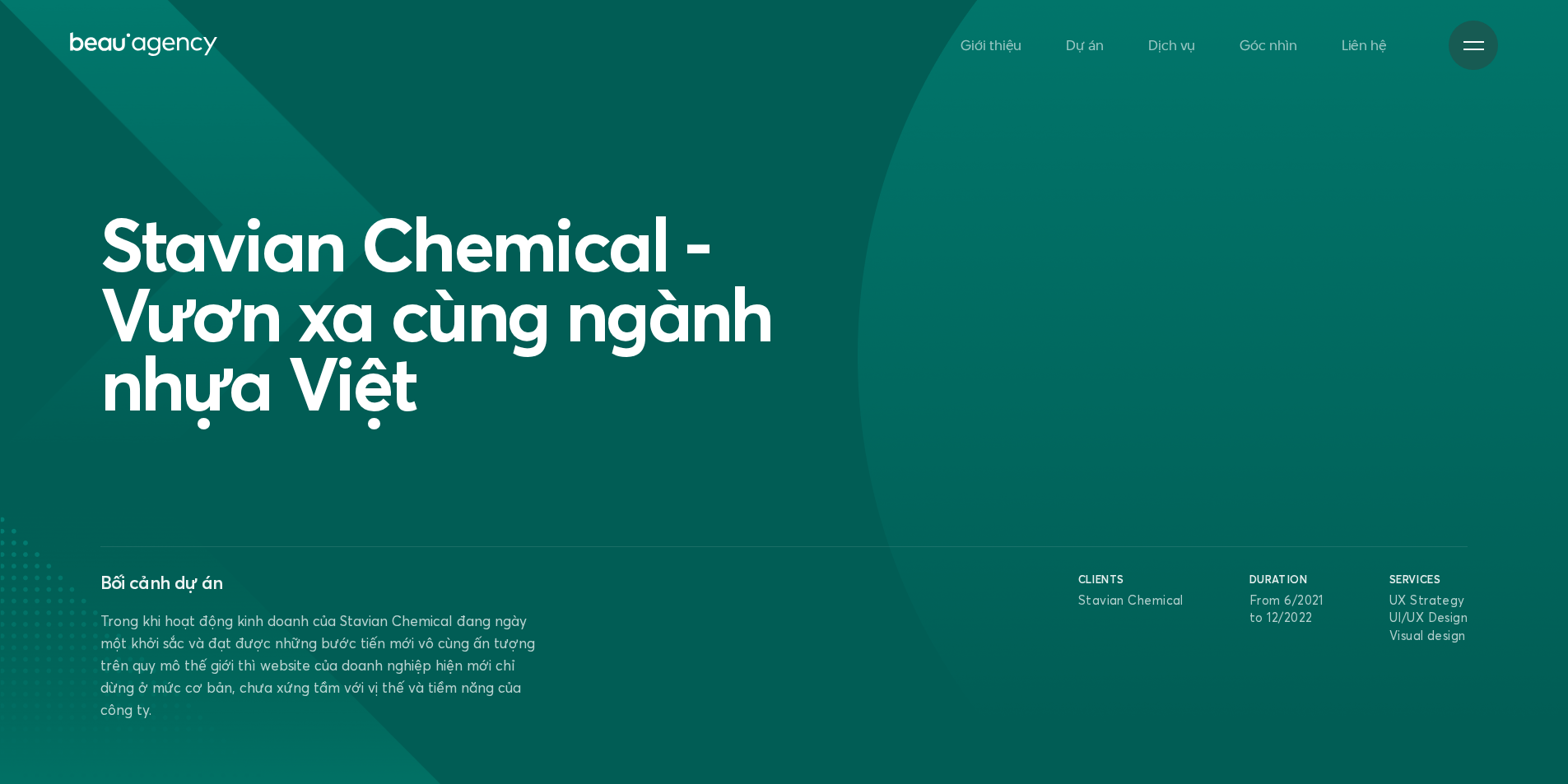
click at [1135, 604] on p "Stavian Chemical" at bounding box center [1131, 600] width 105 height 18
click at [1415, 628] on p "UX Strategy UI/UX Design Visual design" at bounding box center [1428, 618] width 78 height 54
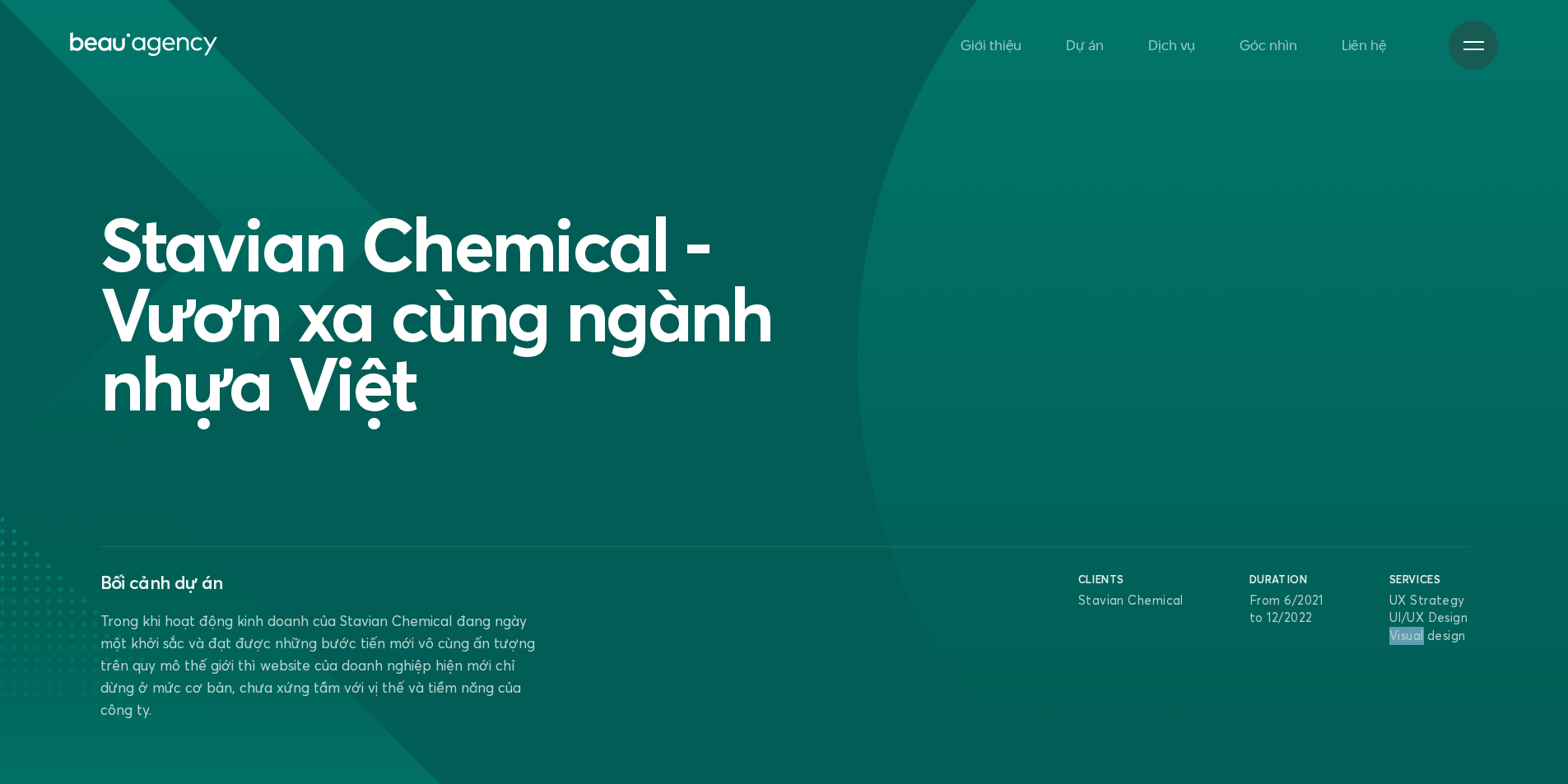
click at [1415, 628] on p "UX Strategy UI/UX Design Visual design" at bounding box center [1428, 618] width 78 height 54
click at [1436, 594] on p "UX Strategy UI/UX Design Visual design" at bounding box center [1428, 618] width 78 height 54
drag, startPoint x: 1436, startPoint y: 594, endPoint x: 1437, endPoint y: 635, distance: 41.0
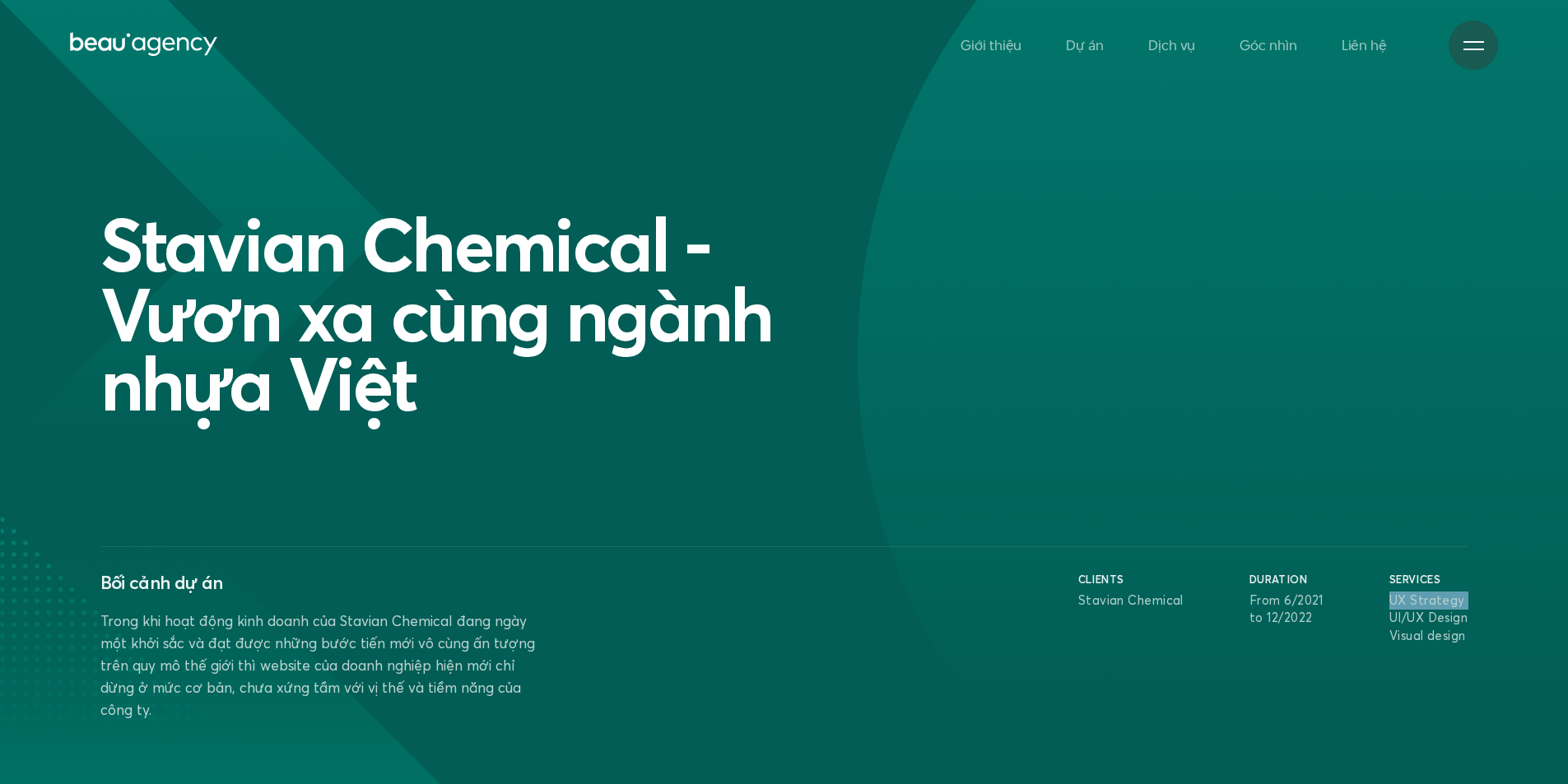
click at [1437, 635] on p "UX Strategy UI/UX Design Visual design" at bounding box center [1428, 618] width 78 height 54
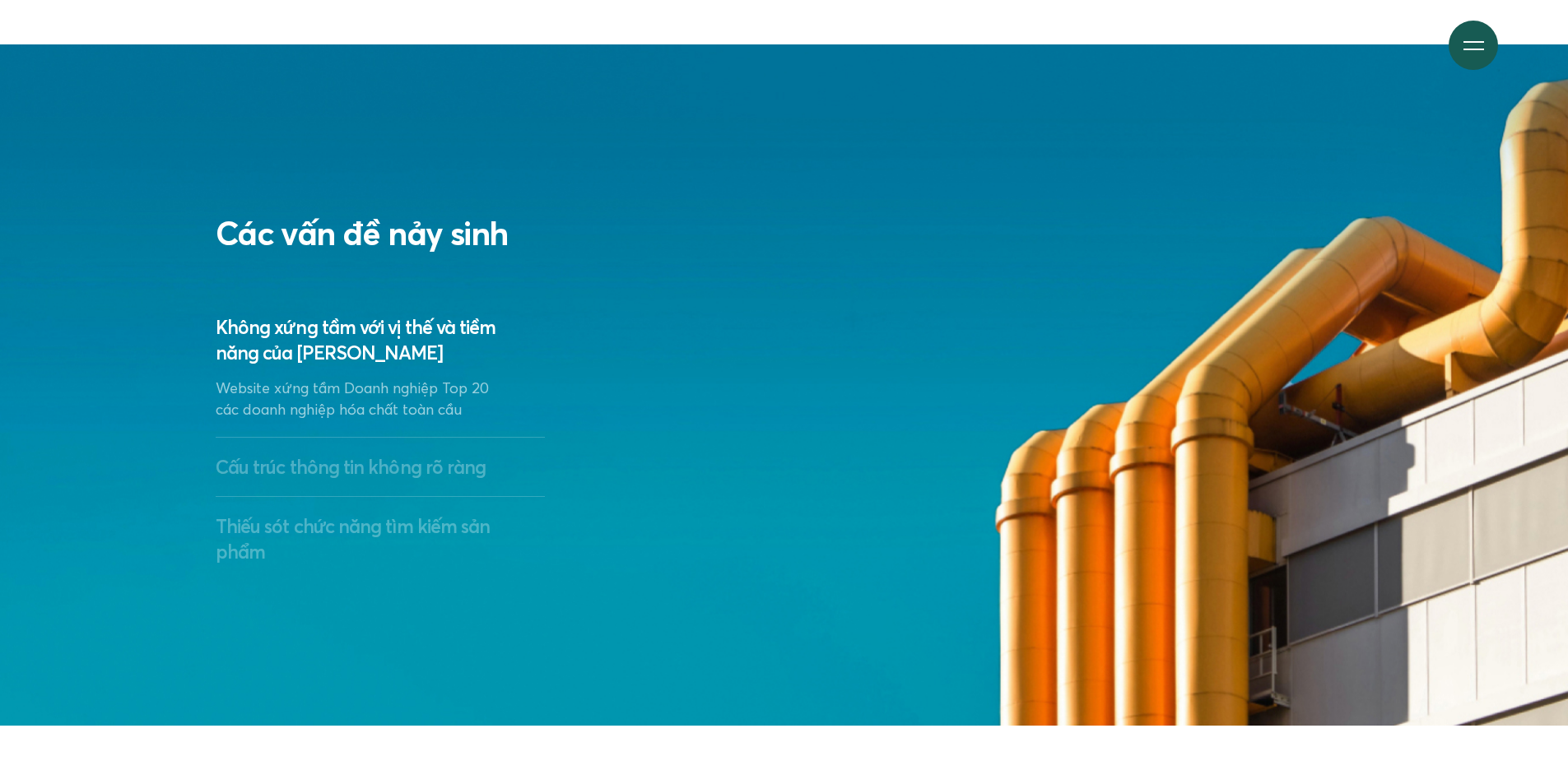
scroll to position [3214, 0]
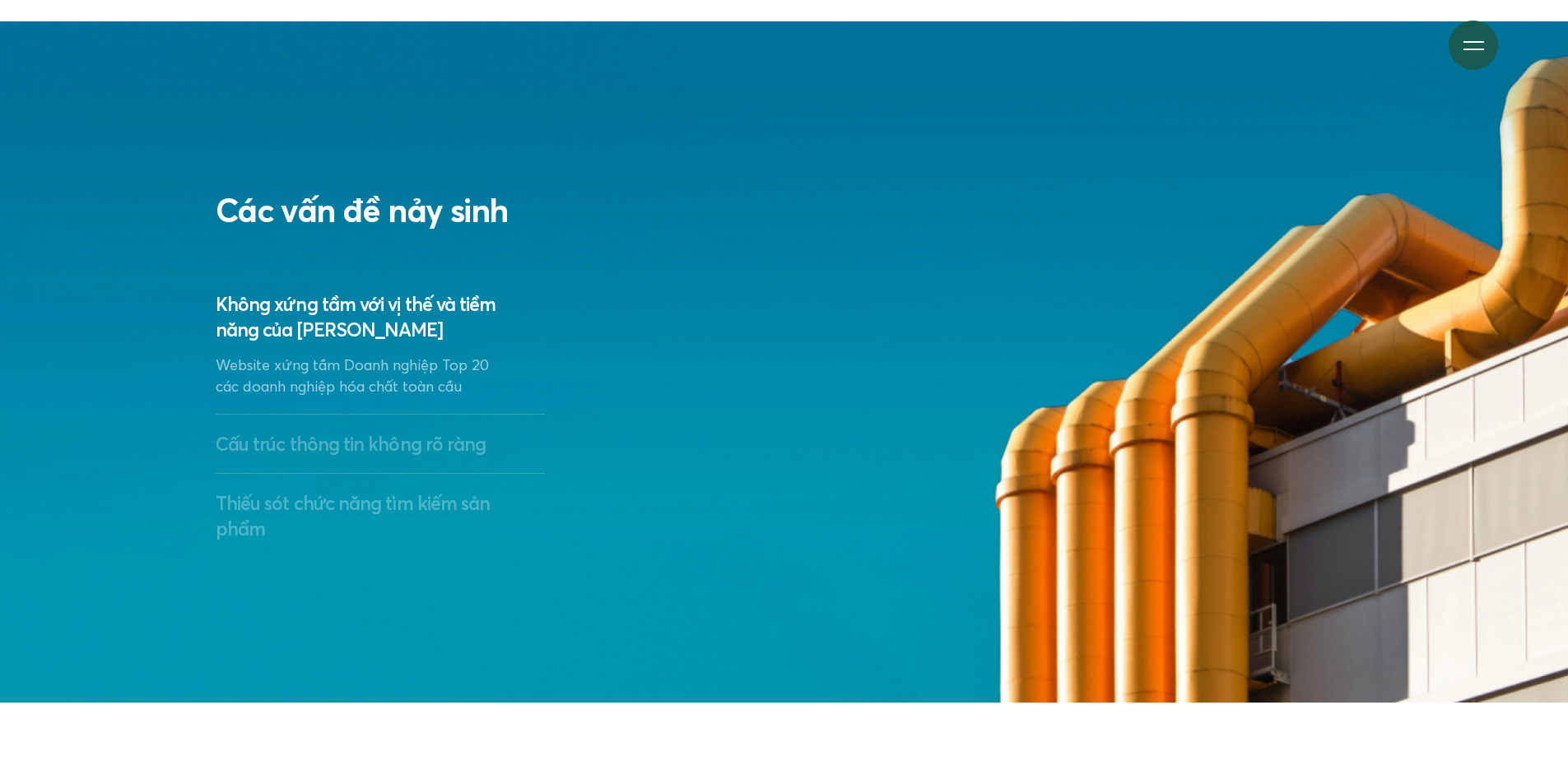
click at [404, 453] on h3 "Cấu trúc thông tin không rõ ràng" at bounding box center [380, 444] width 329 height 25
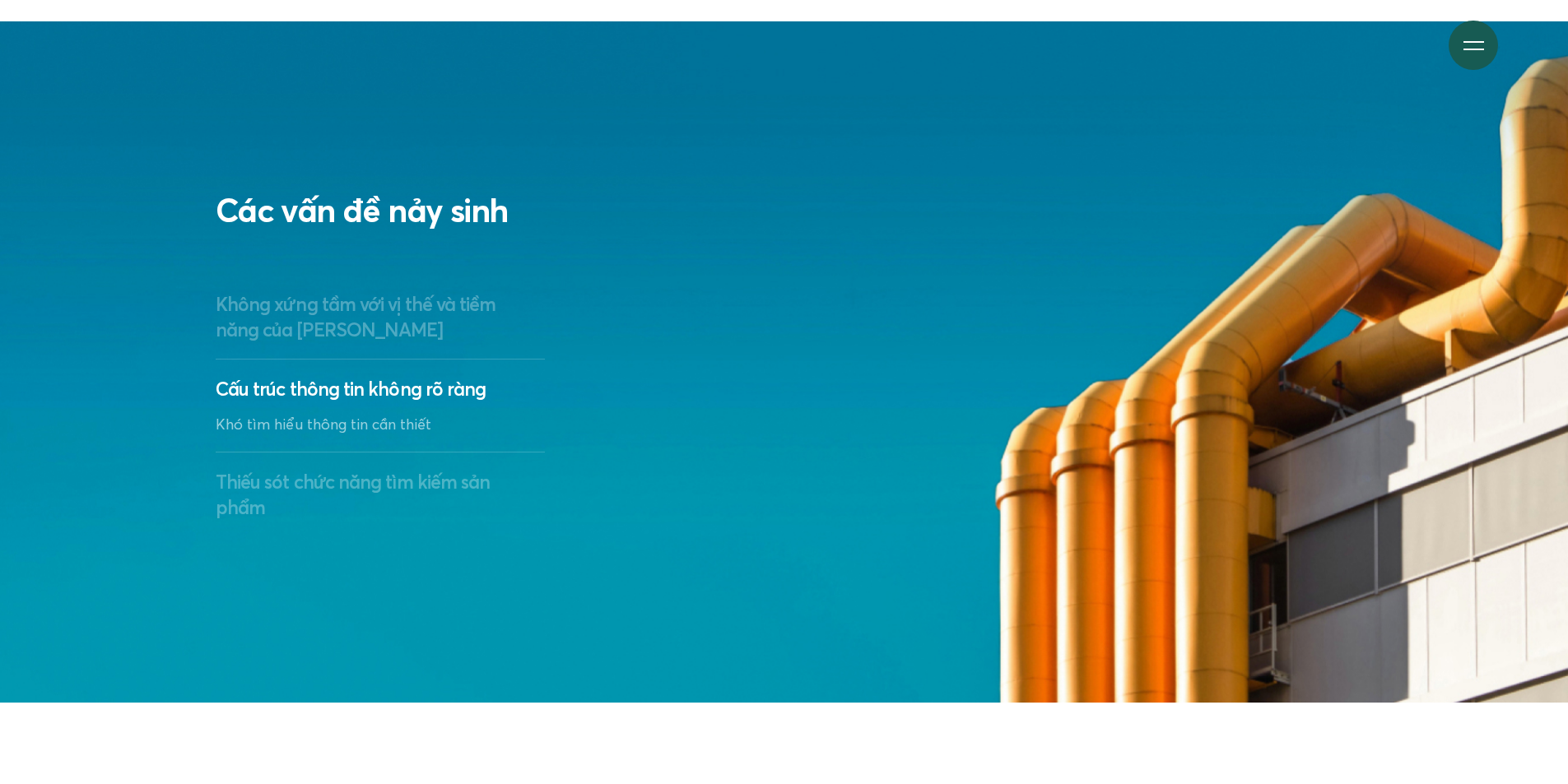
click at [378, 480] on h3 "Thiếu sót chức năng tìm kiếm sản phẩm" at bounding box center [380, 494] width 329 height 51
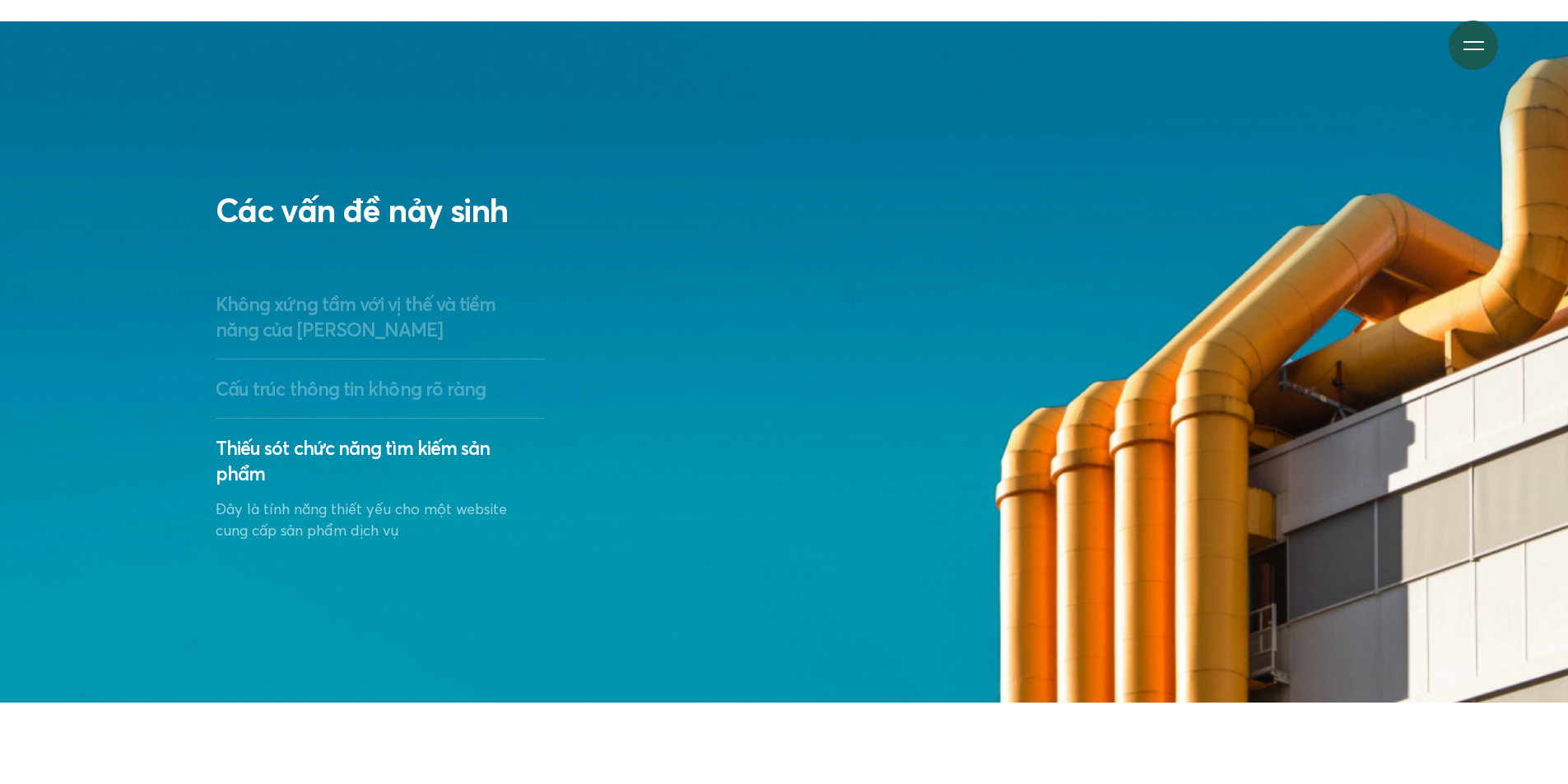
click at [384, 325] on h3 "Không xứng tầm với vị thế và tiềm năng của Stavian" at bounding box center [380, 317] width 329 height 51
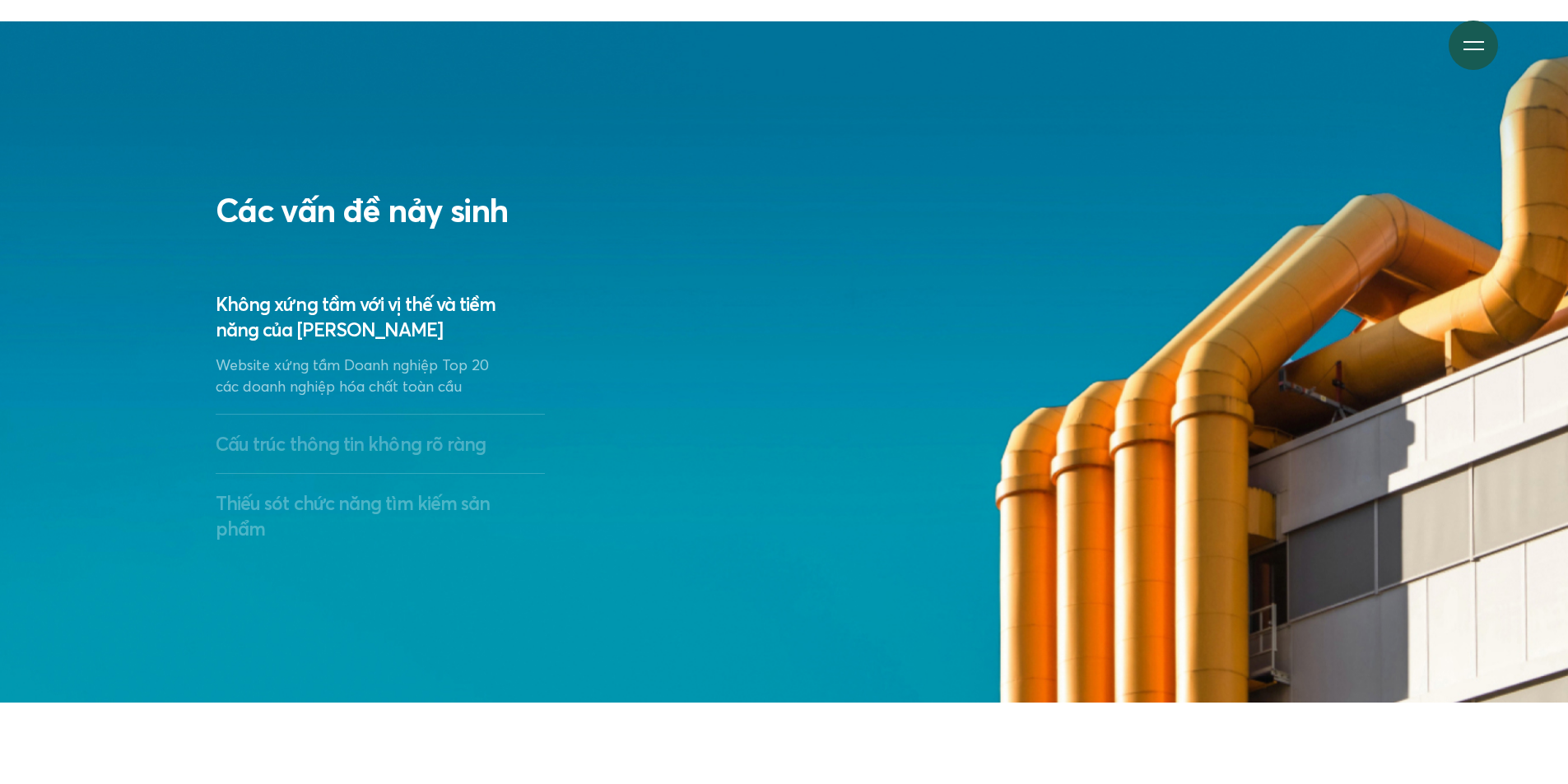
click at [411, 466] on div "Cấu trúc thông tin không rõ ràng Khó tìm hiểu thông tin cần thiết" at bounding box center [380, 444] width 329 height 59
click at [458, 449] on h3 "Cấu trúc thông tin không rõ ràng" at bounding box center [380, 444] width 329 height 25
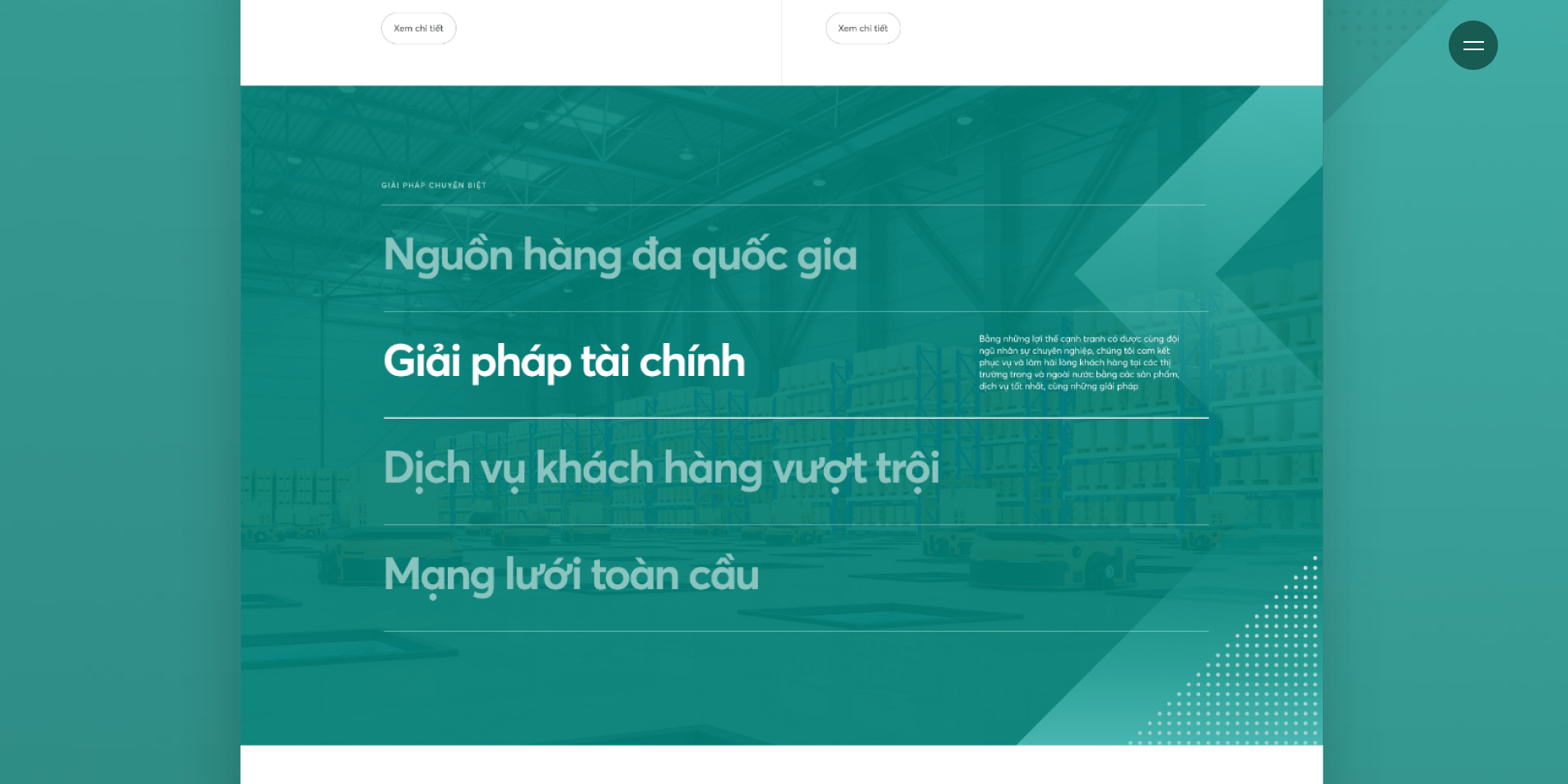
scroll to position [6819, 0]
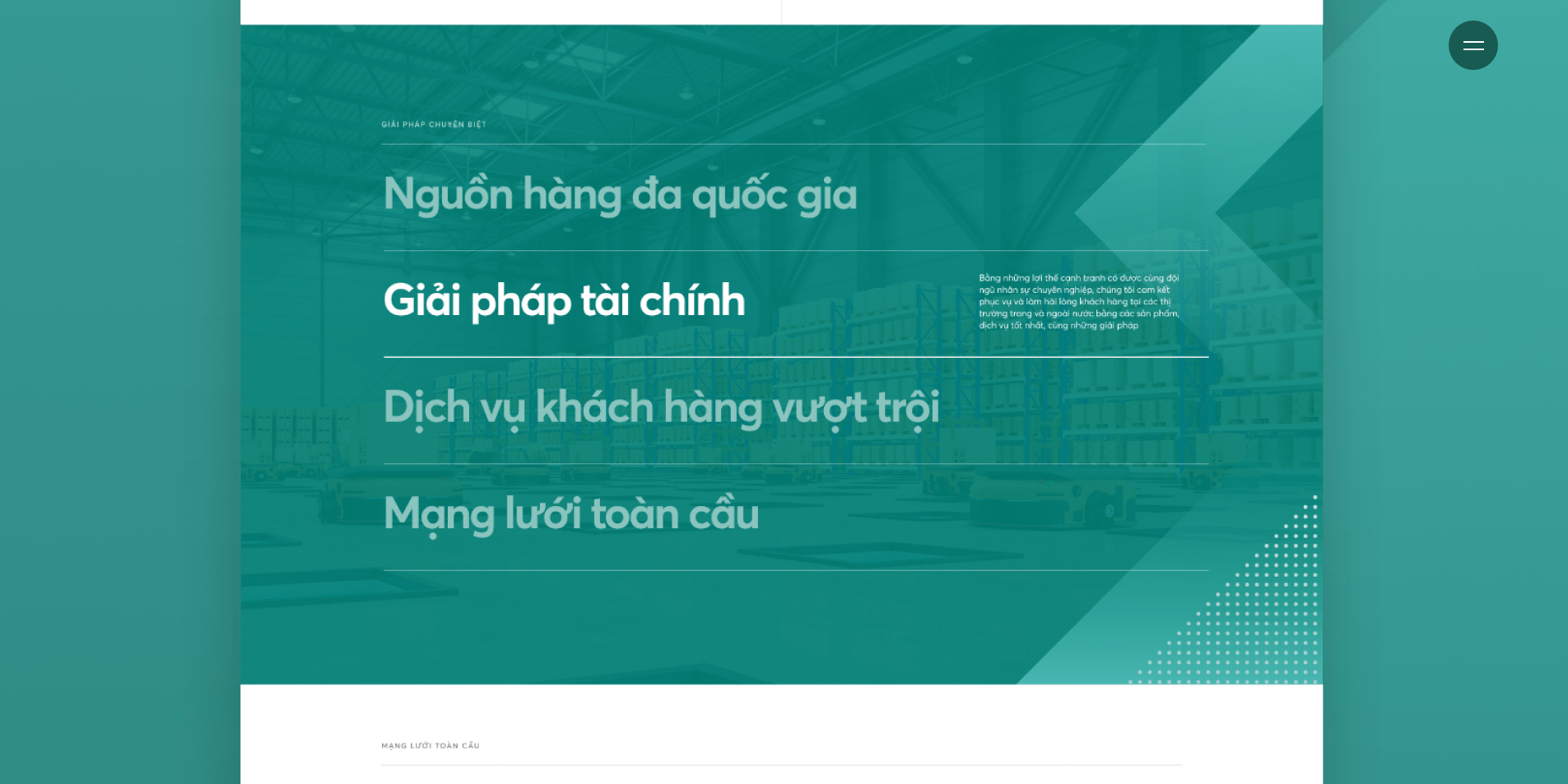
click at [612, 394] on img at bounding box center [780, 296] width 1266 height 4137
click at [636, 525] on img at bounding box center [780, 296] width 1266 height 4137
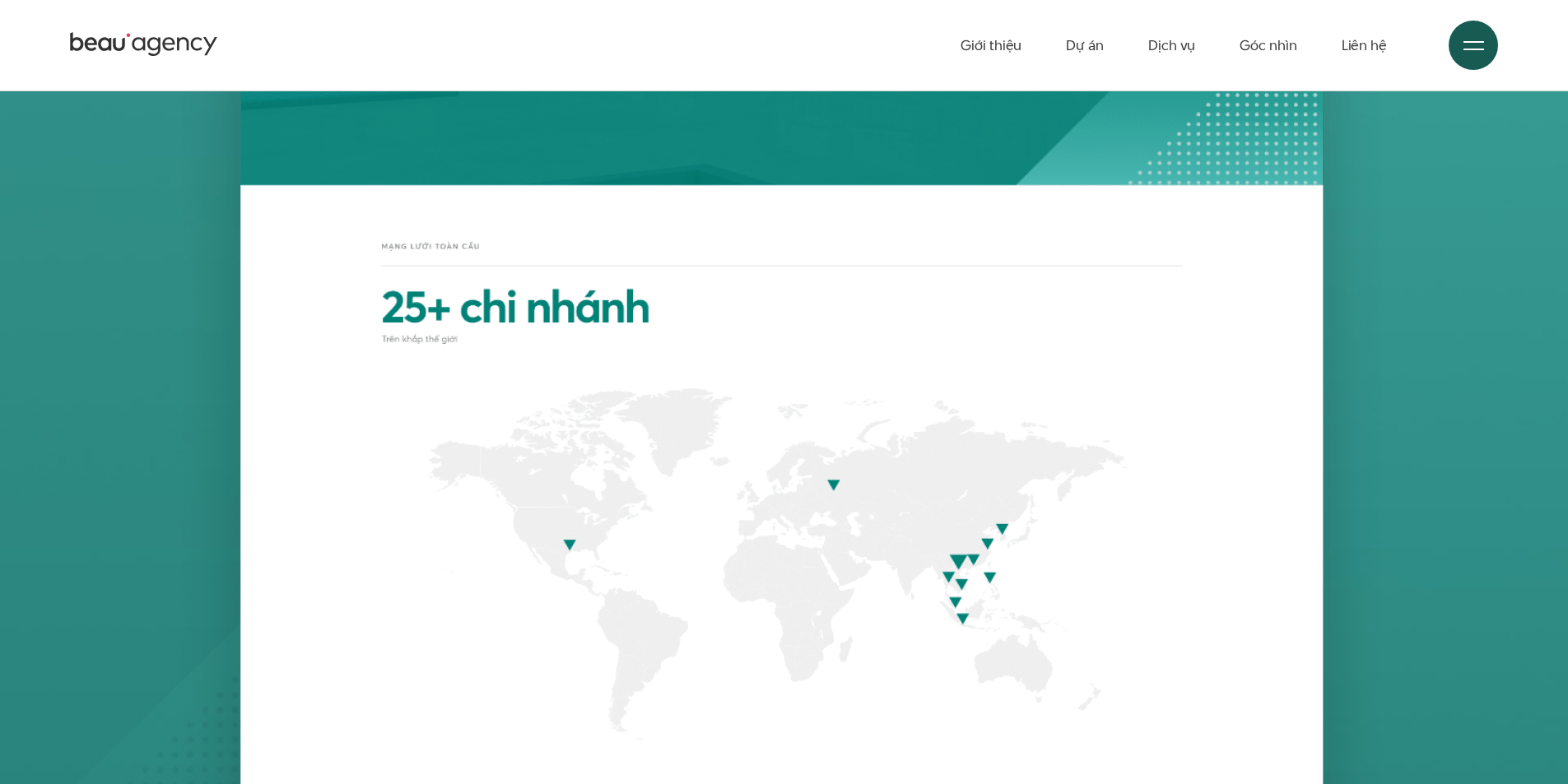
scroll to position [7319, 0]
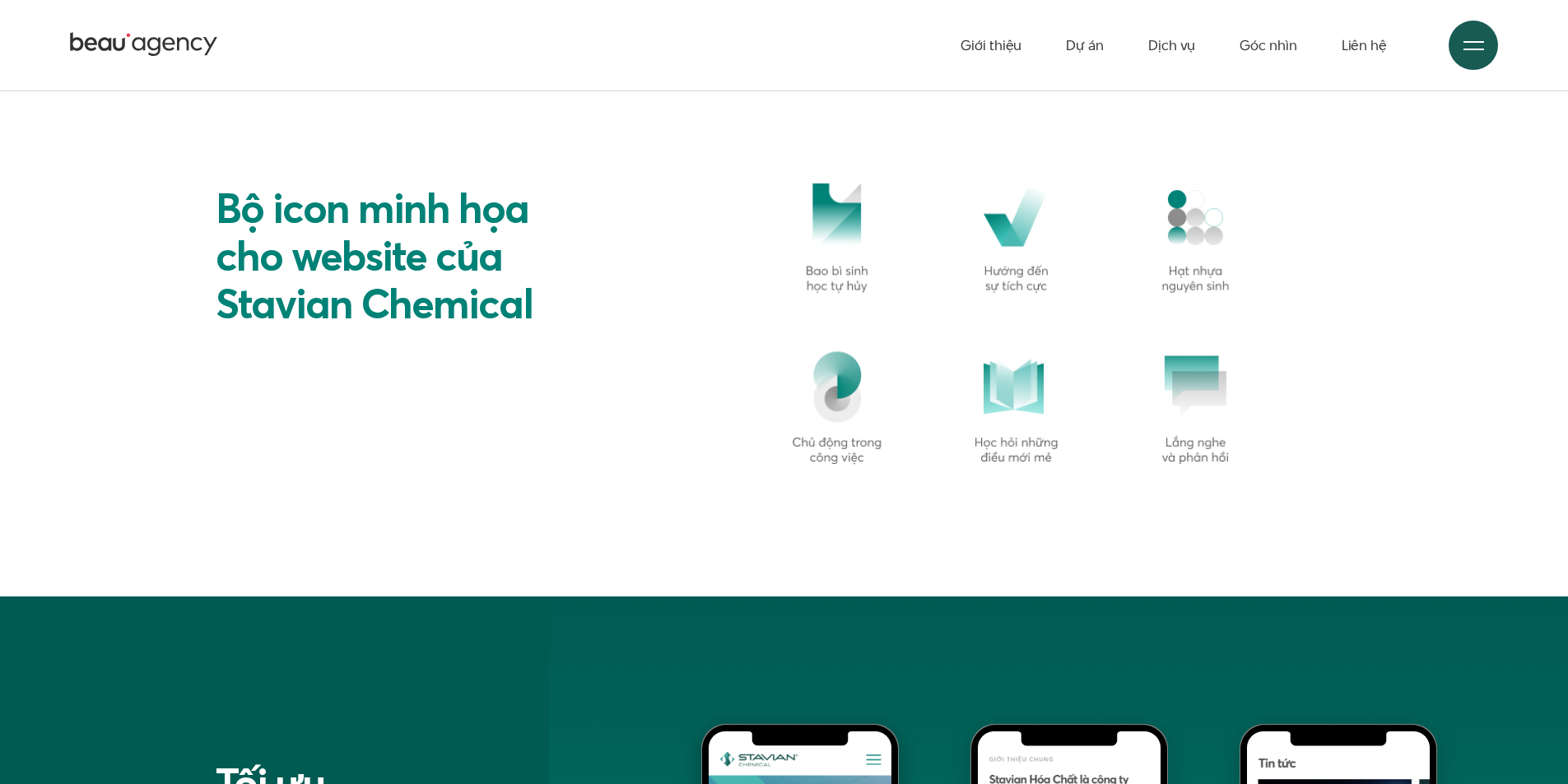
scroll to position [12534, 0]
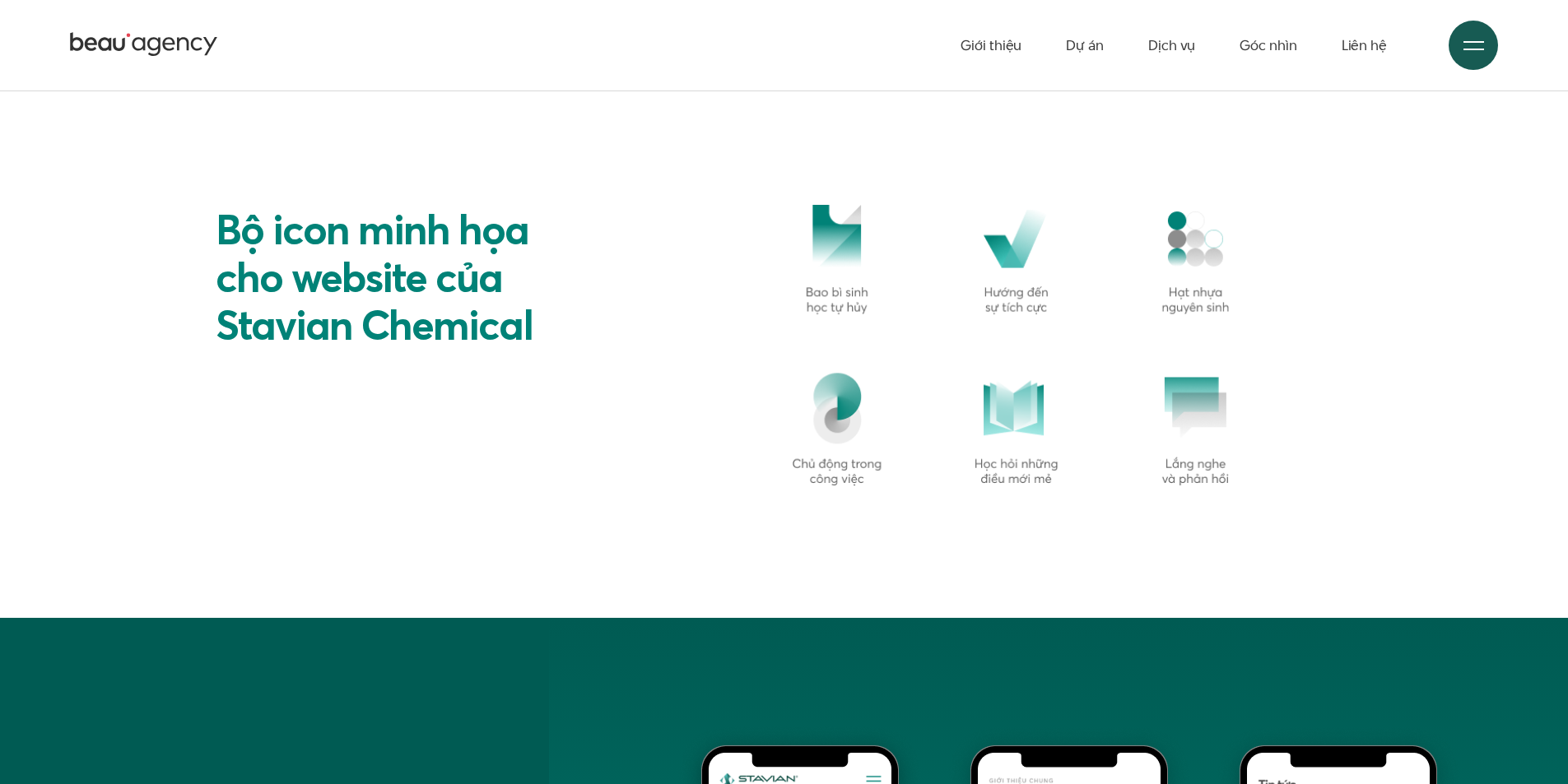
click at [721, 350] on div "Bộ icon minh họa cho website của Stavian Chemical Theo bảng xếp hạng VNR500 – B…" at bounding box center [784, 345] width 1385 height 281
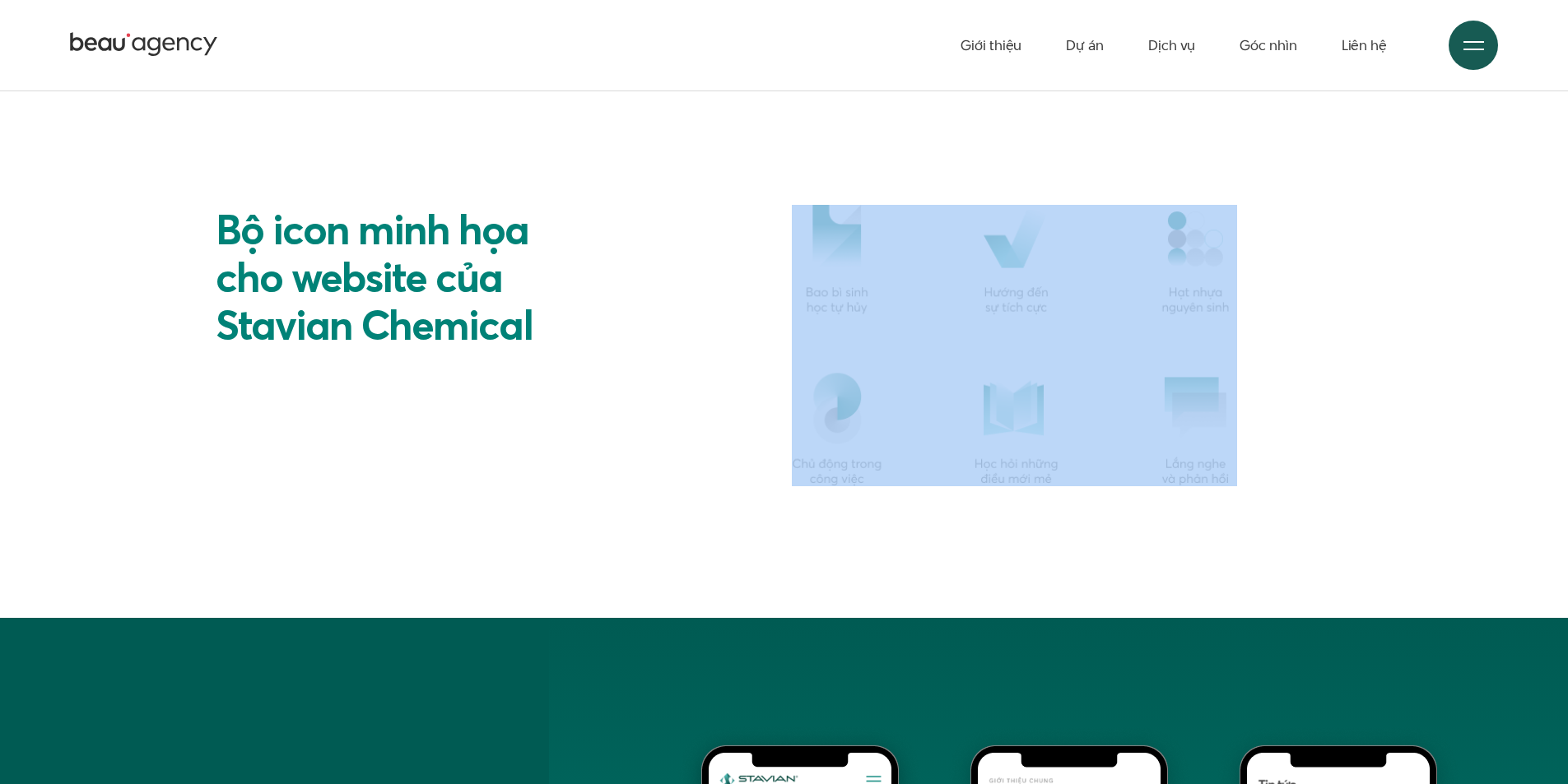
click at [721, 350] on div "Bộ icon minh họa cho website của Stavian Chemical Theo bảng xếp hạng VNR500 – B…" at bounding box center [784, 345] width 1385 height 281
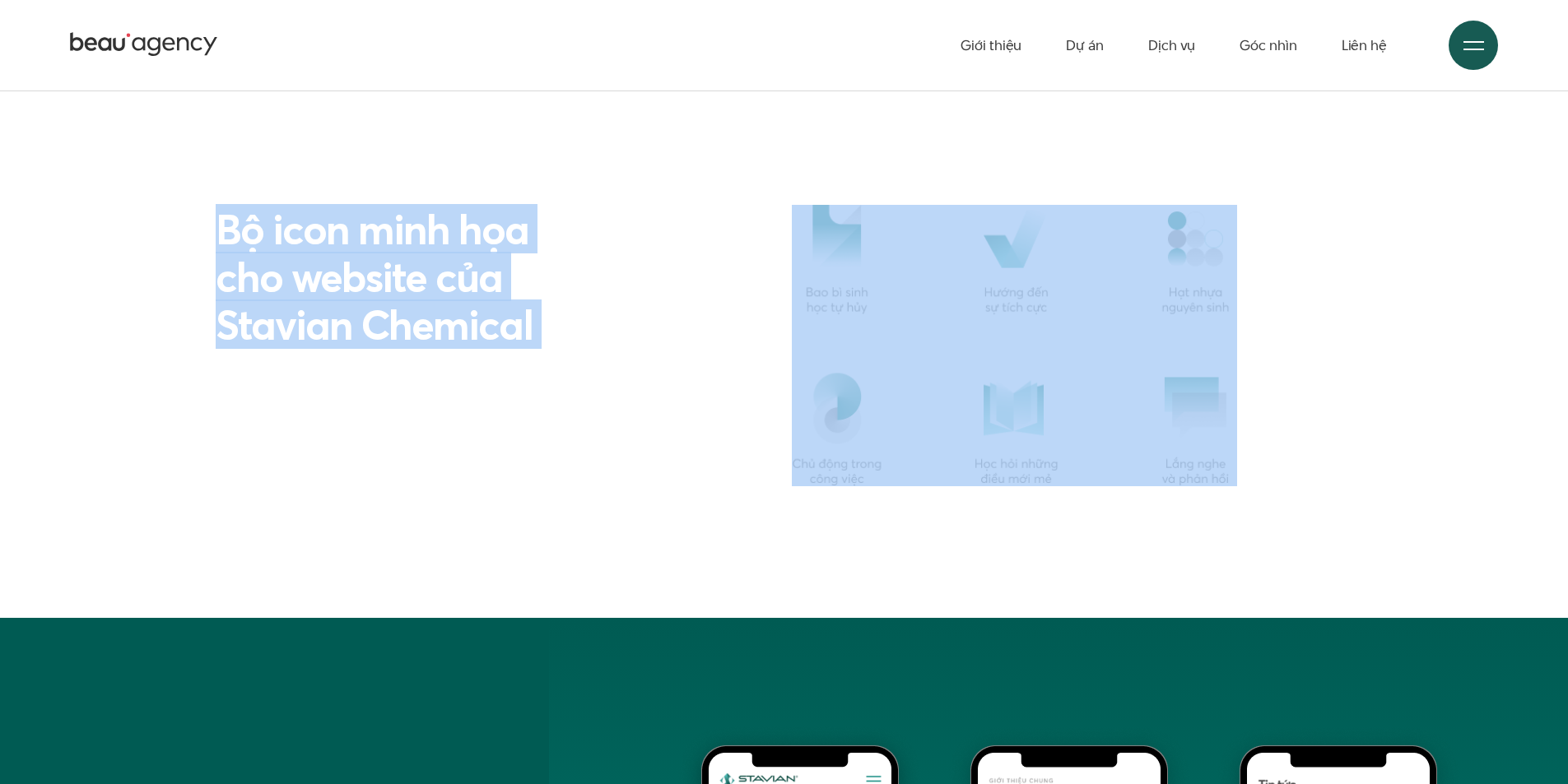
drag, startPoint x: 721, startPoint y: 350, endPoint x: 361, endPoint y: 244, distance: 375.3
click at [361, 244] on div "Bộ icon minh họa cho website của Stavian Chemical Theo bảng xếp hạng VNR500 – B…" at bounding box center [784, 345] width 1385 height 281
click at [361, 244] on h2 "Bộ icon minh họa cho website của Stavian Chemical" at bounding box center [380, 276] width 329 height 143
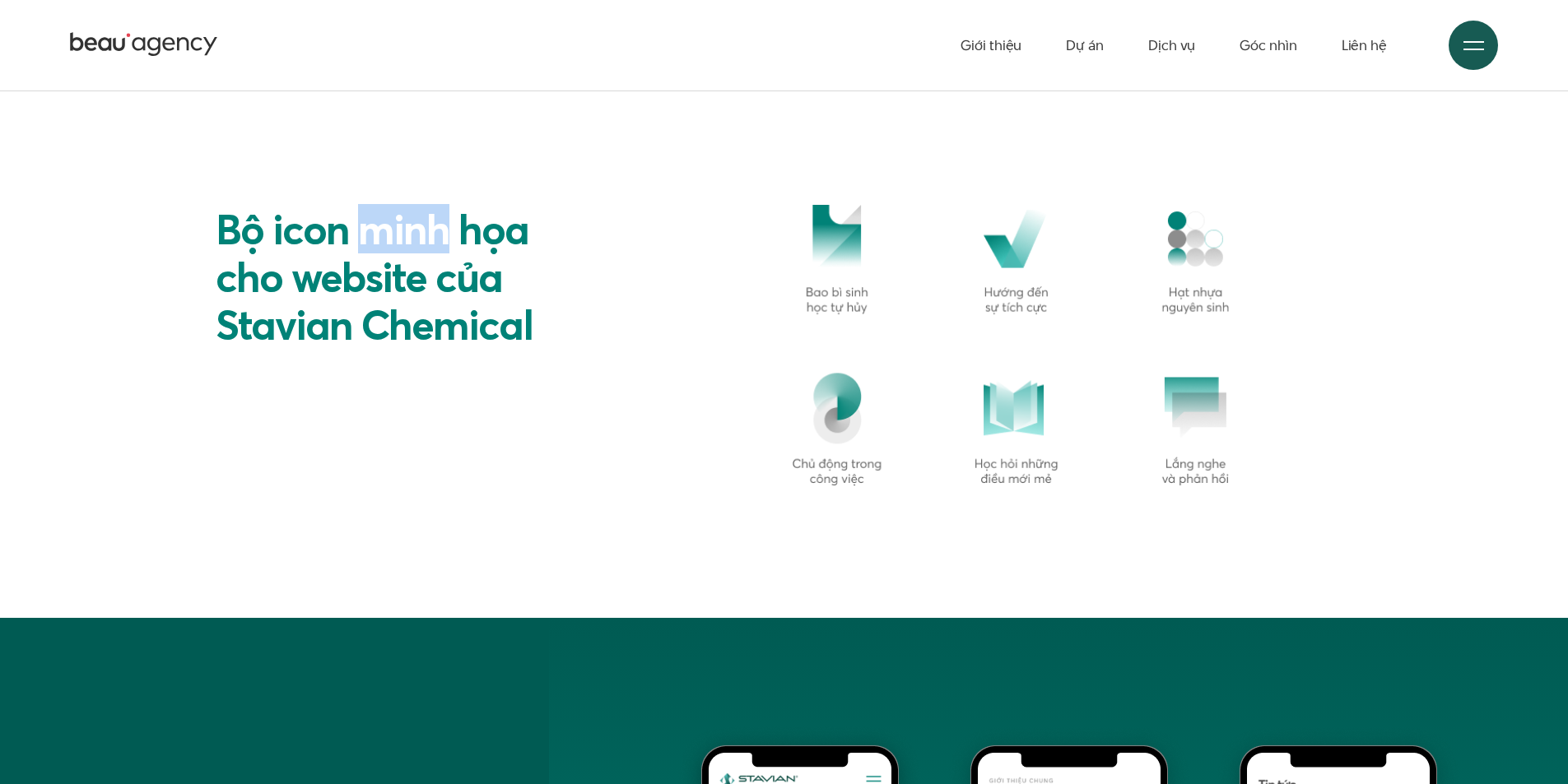
click at [361, 244] on h2 "Bộ icon minh họa cho website của Stavian Chemical" at bounding box center [380, 276] width 329 height 143
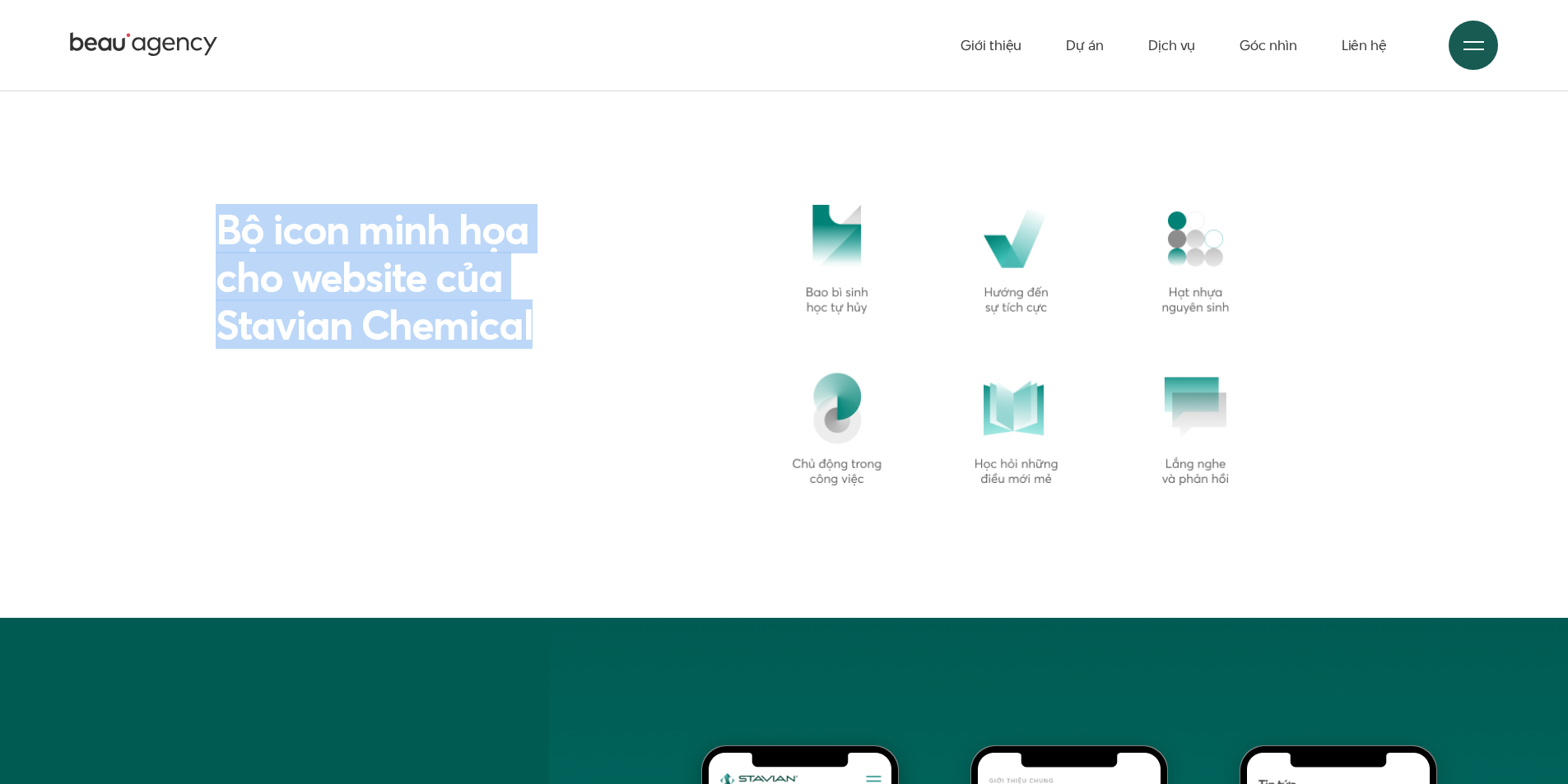
click at [361, 244] on h2 "Bộ icon minh họa cho website của Stavian Chemical" at bounding box center [380, 276] width 329 height 143
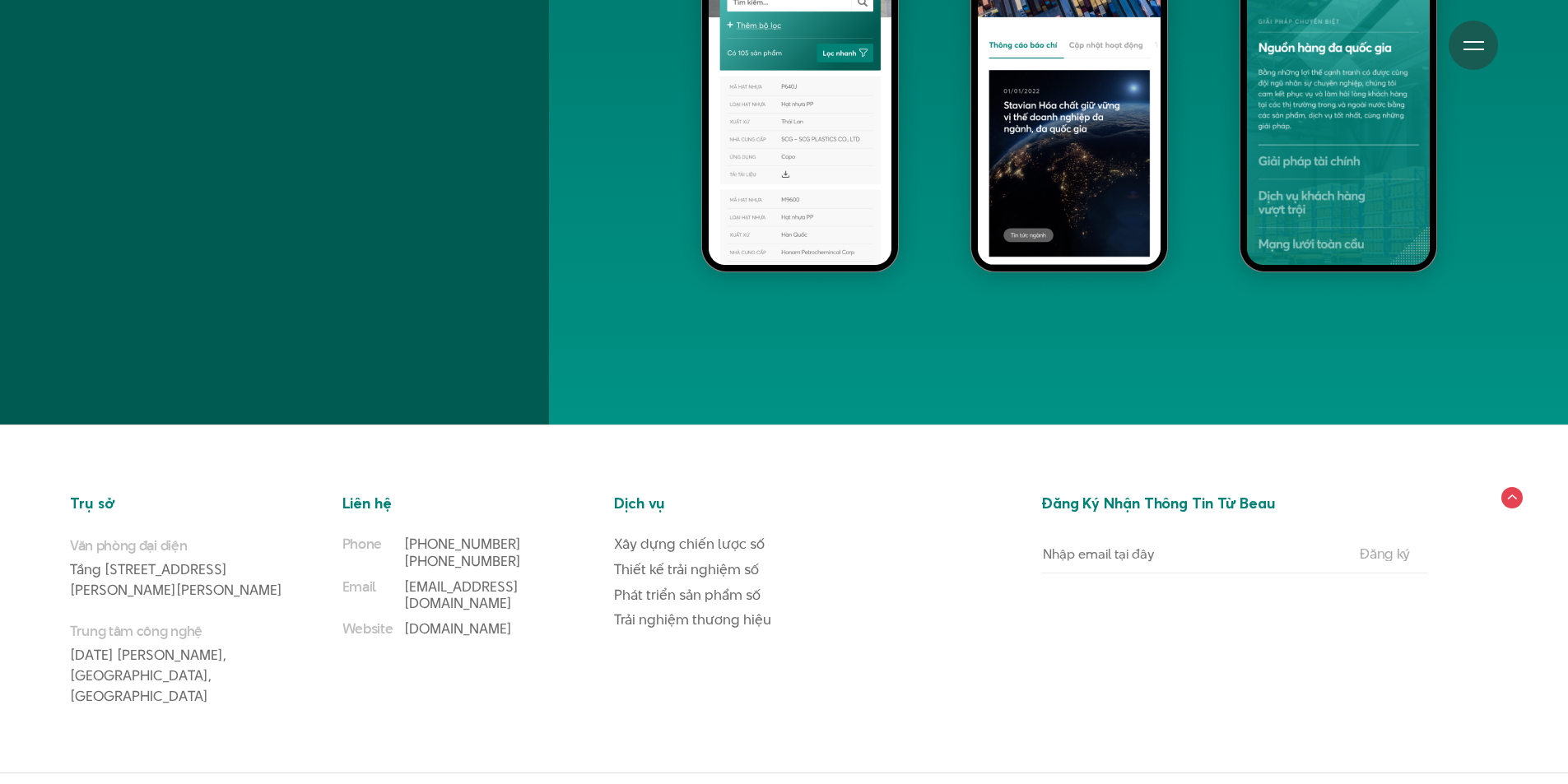
scroll to position [13903, 0]
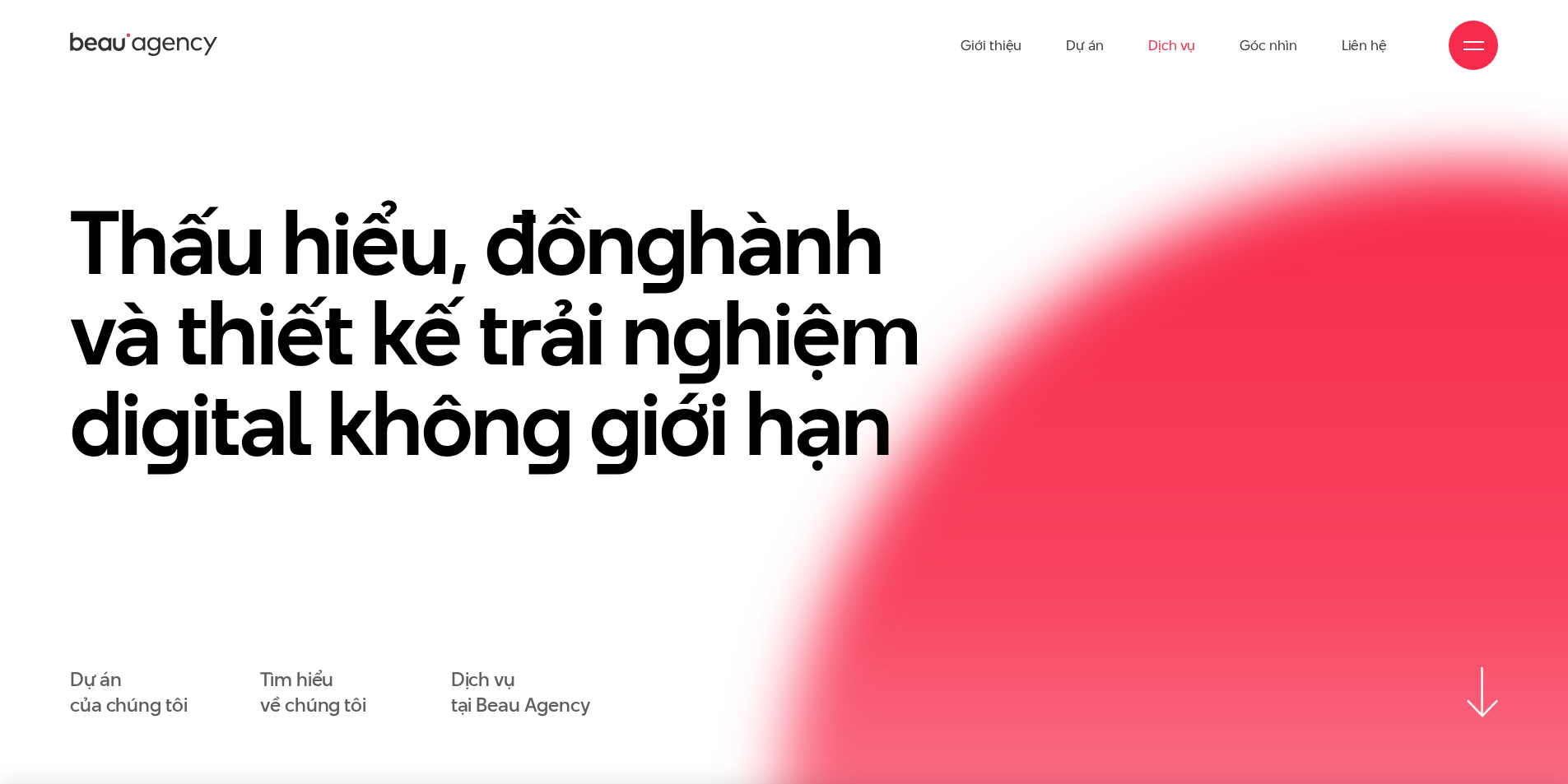
click at [1172, 49] on link "Dịch vụ" at bounding box center [1171, 45] width 47 height 90
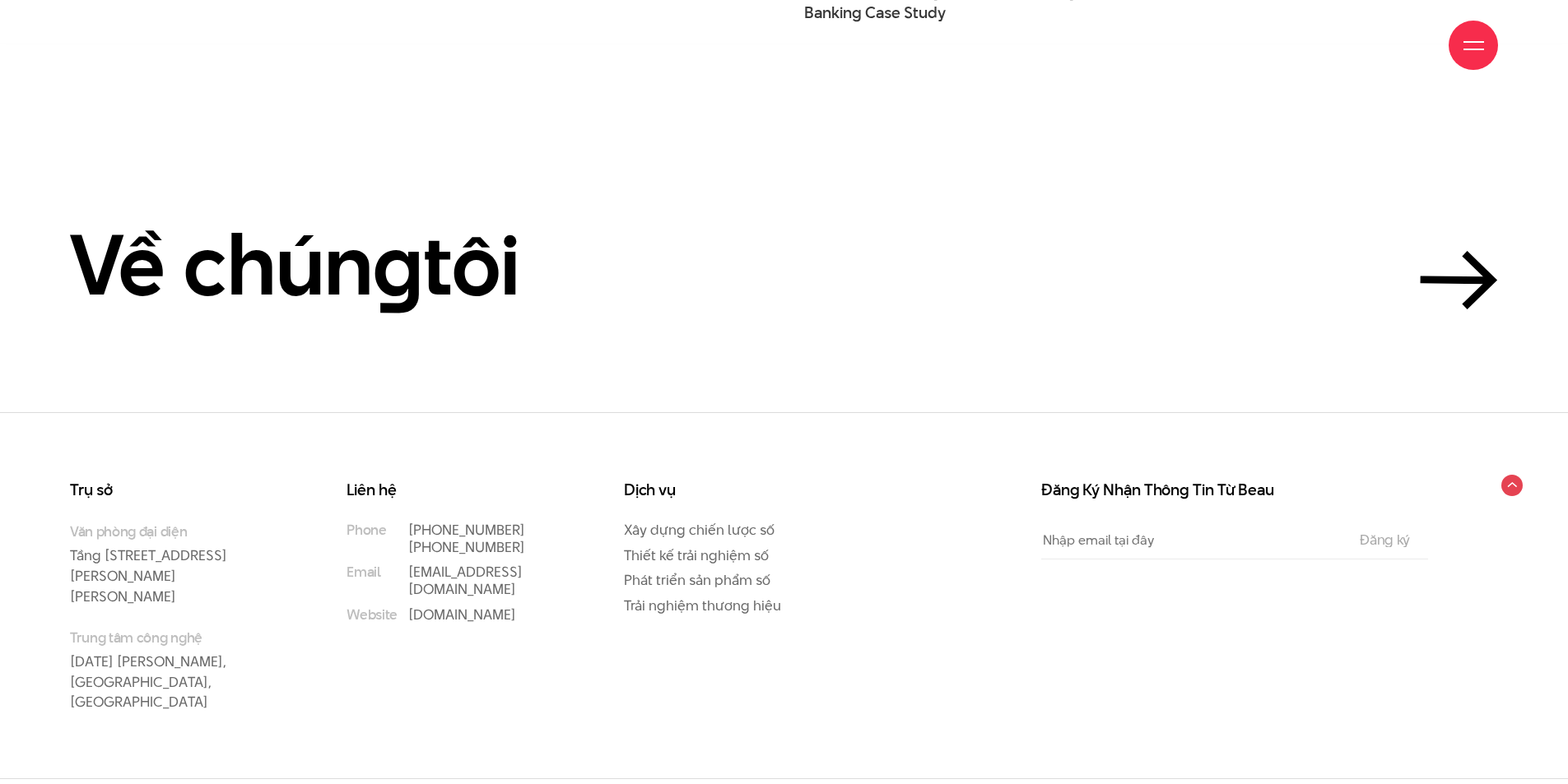
scroll to position [5757, 0]
